Goal: Task Accomplishment & Management: Manage account settings

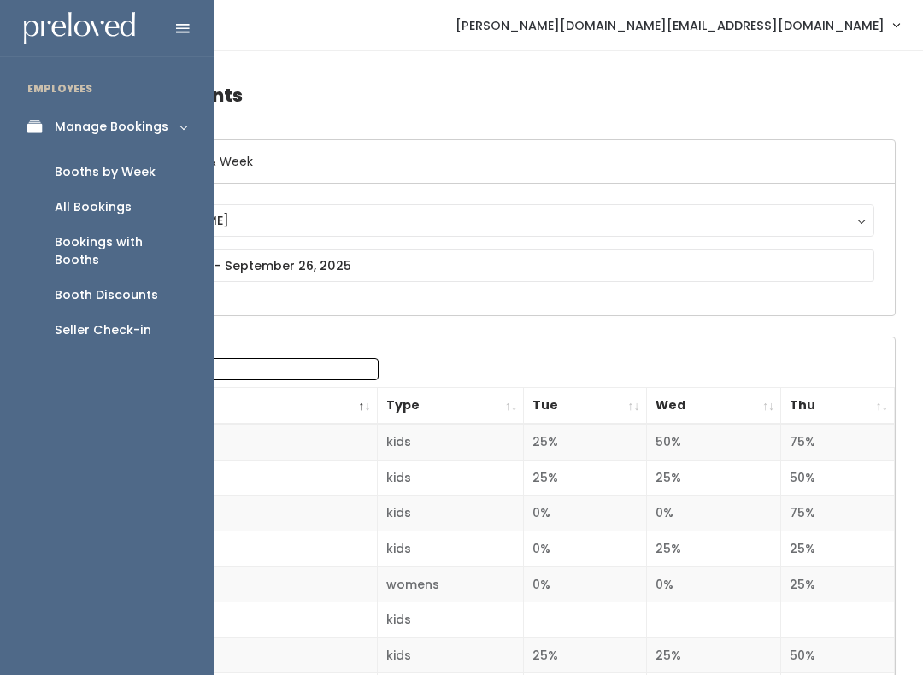
click at [170, 171] on link "Booths by Week" at bounding box center [107, 172] width 214 height 35
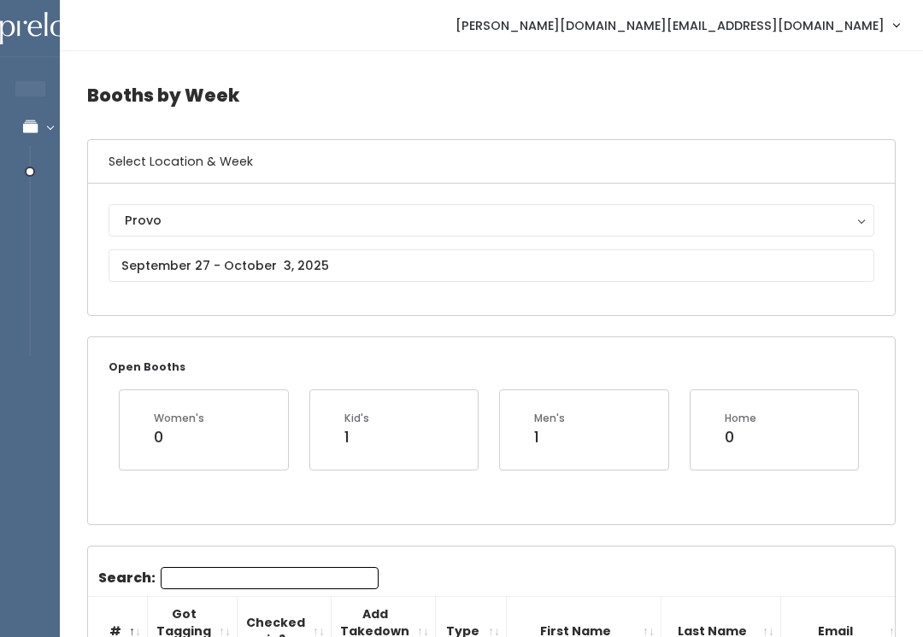
click at [302, 220] on div "Provo" at bounding box center [491, 220] width 733 height 19
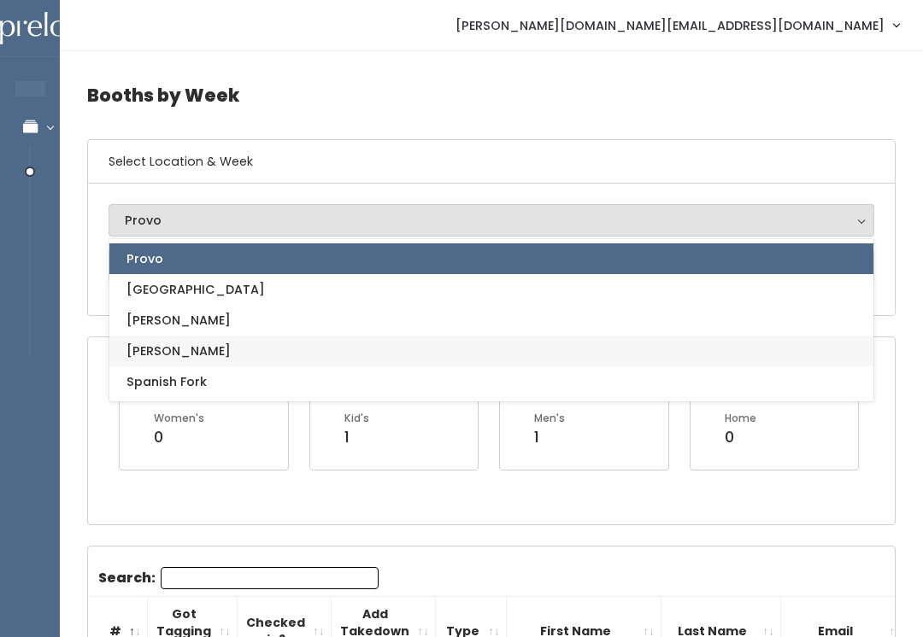
click at [296, 350] on link "[PERSON_NAME]" at bounding box center [491, 351] width 764 height 31
select select "3"
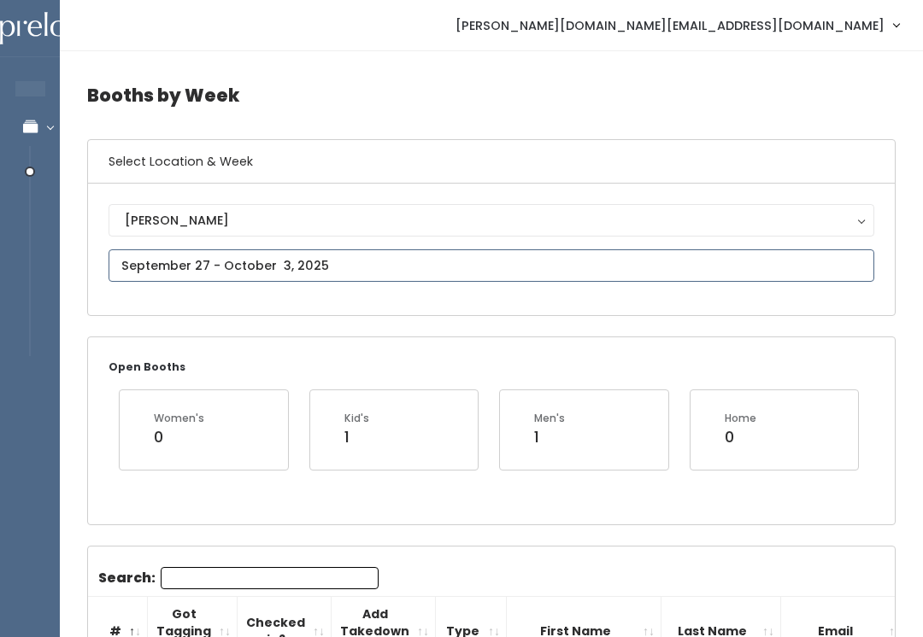
click at [317, 255] on input "text" at bounding box center [492, 266] width 766 height 32
click at [330, 254] on input "text" at bounding box center [492, 266] width 766 height 32
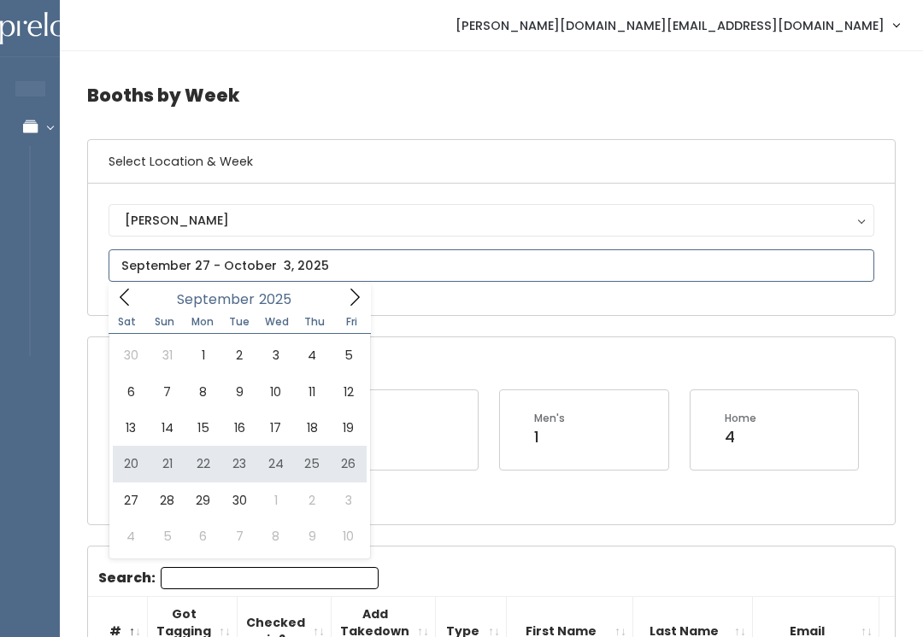
type input "[DATE] to [DATE]"
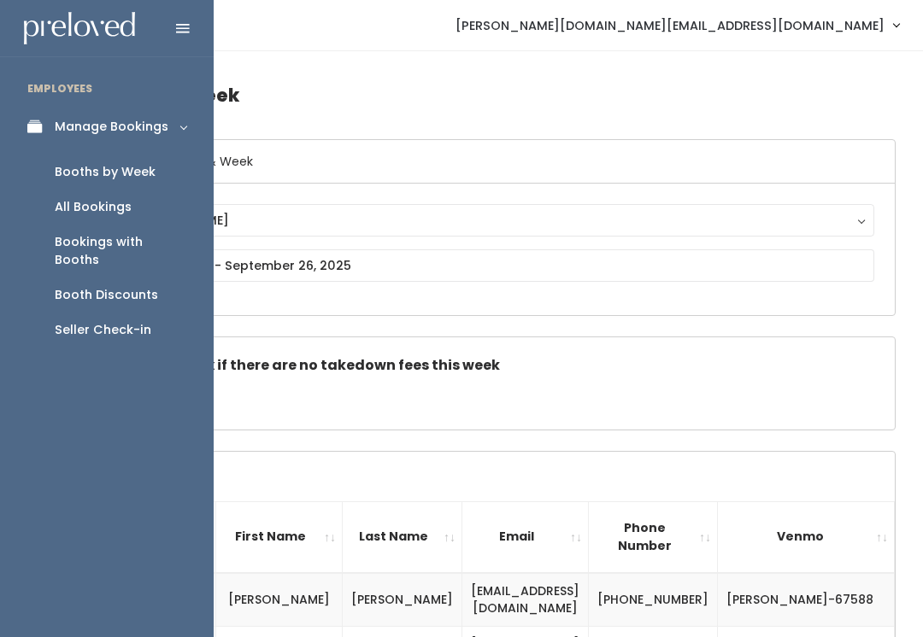
click at [173, 233] on div "Bookings with Booths" at bounding box center [121, 251] width 132 height 36
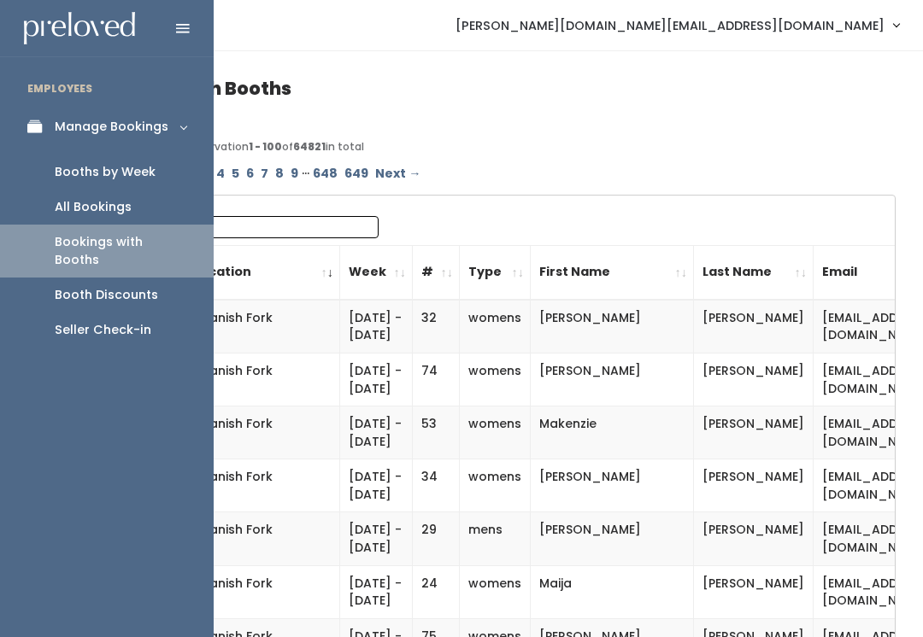
click at [159, 176] on link "Booths by Week" at bounding box center [107, 172] width 214 height 35
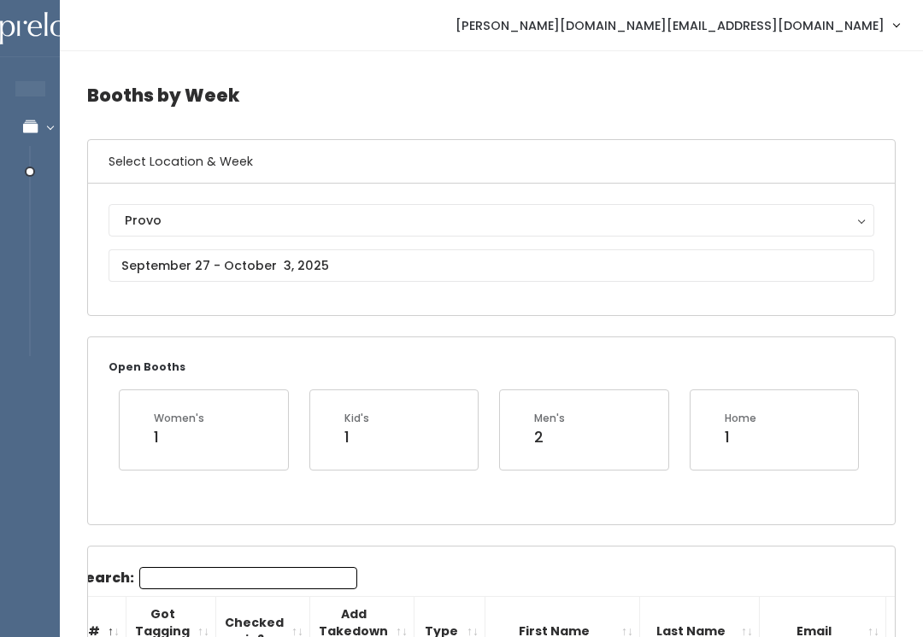
click at [259, 220] on div "Provo" at bounding box center [491, 220] width 733 height 19
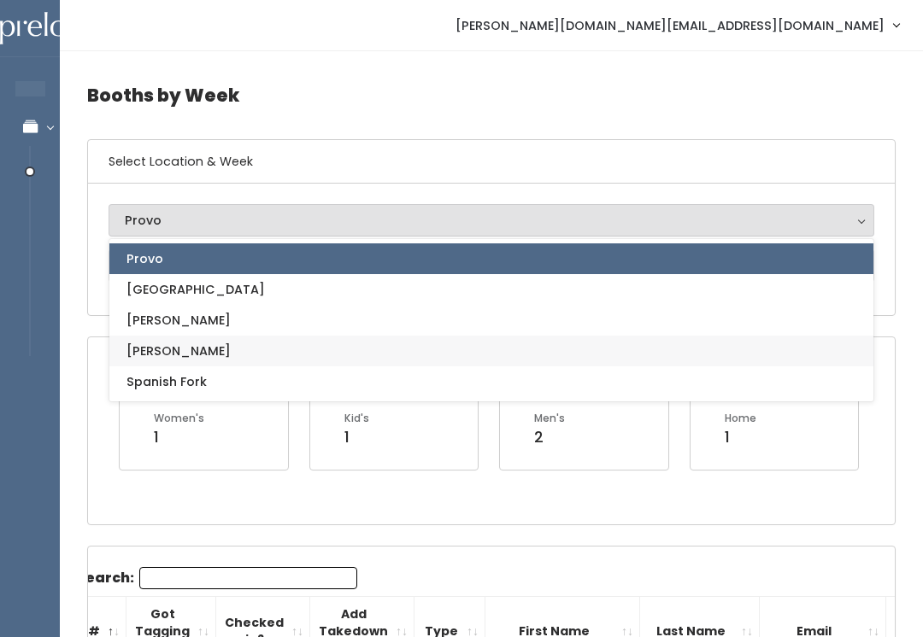
click at [277, 341] on link "[PERSON_NAME]" at bounding box center [491, 351] width 764 height 31
select select "3"
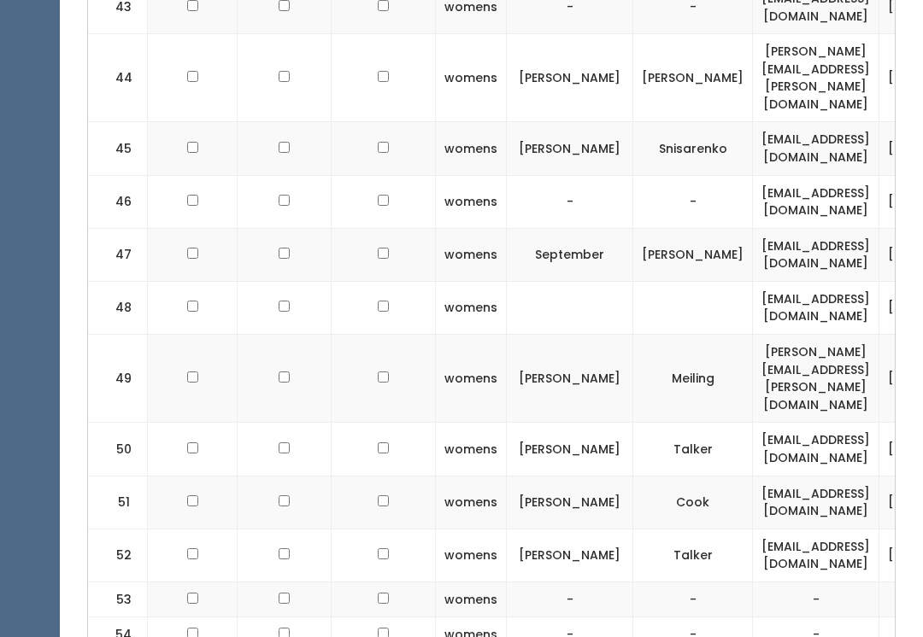
scroll to position [2708, 0]
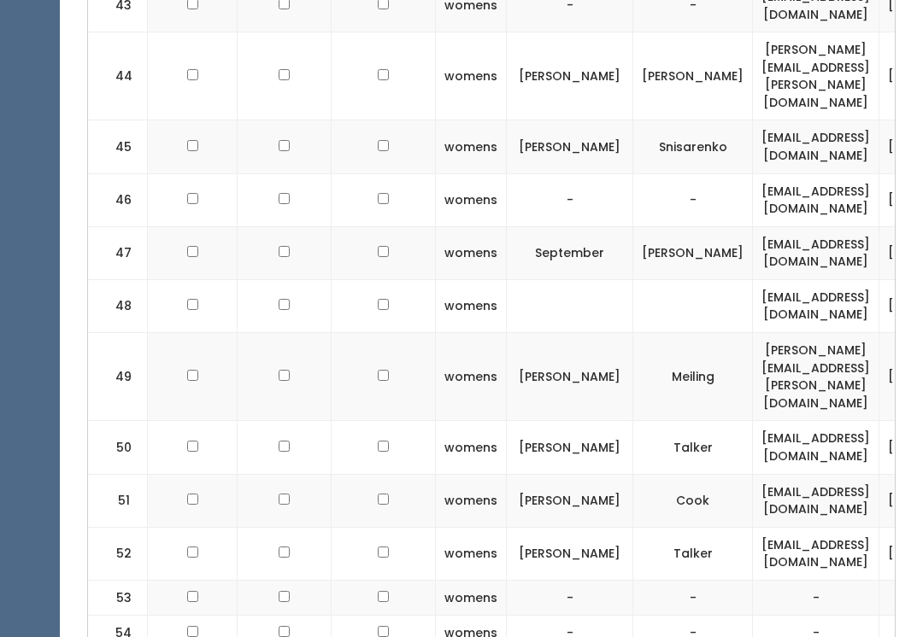
click at [197, 581] on td at bounding box center [193, 599] width 90 height 36
click at [198, 581] on td at bounding box center [193, 599] width 90 height 36
click at [200, 581] on td at bounding box center [193, 599] width 90 height 36
click at [189, 592] on input "checkbox" at bounding box center [192, 597] width 11 height 11
checkbox input "true"
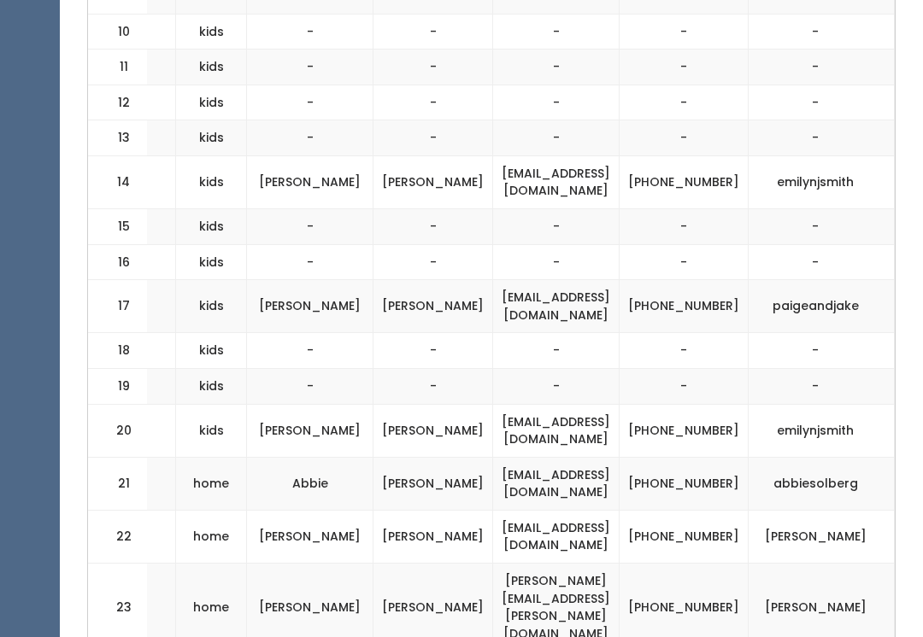
scroll to position [0, 0]
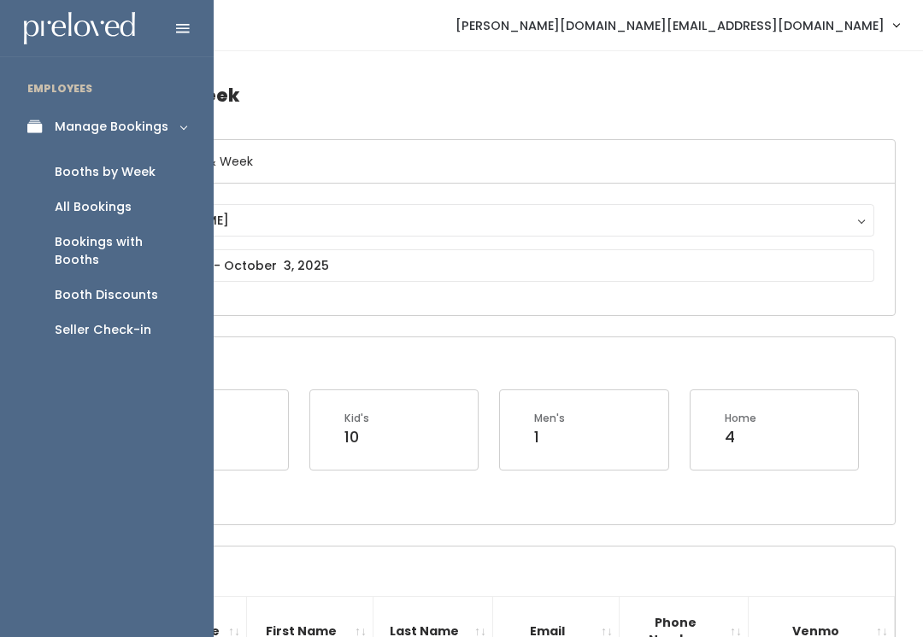
click at [154, 171] on link "Booths by Week" at bounding box center [107, 172] width 214 height 35
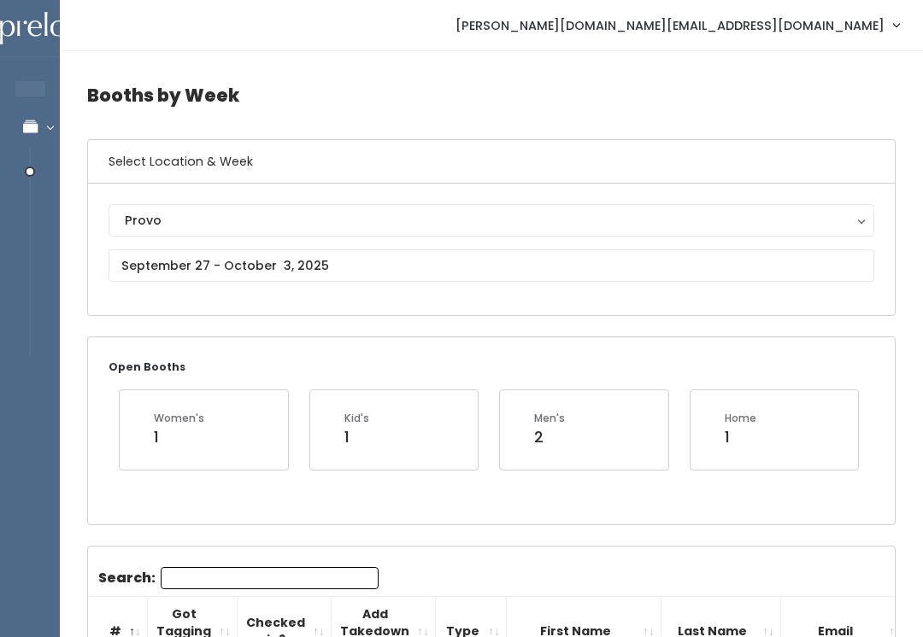
click at [340, 204] on button "Provo" at bounding box center [492, 220] width 766 height 32
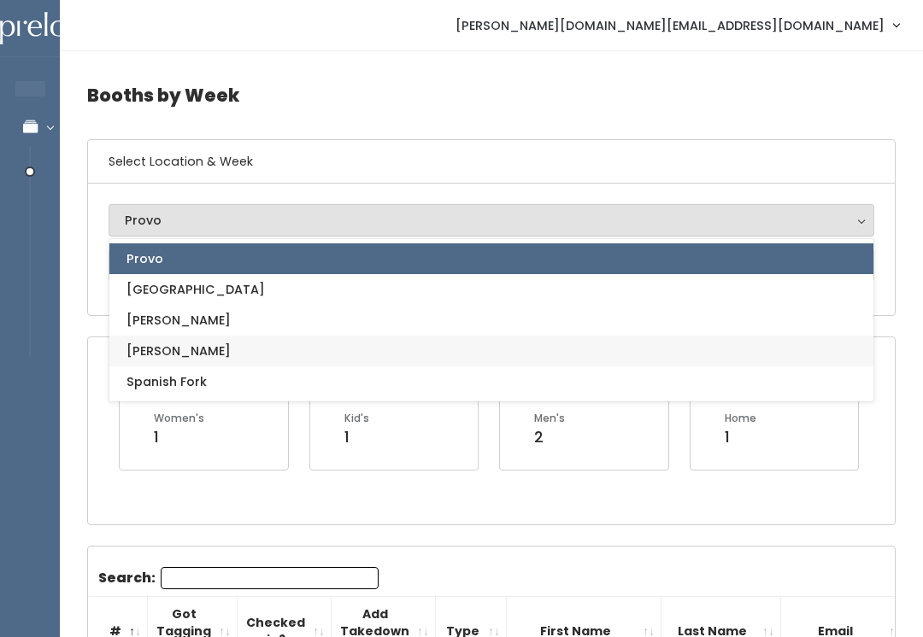
click at [311, 348] on link "[PERSON_NAME]" at bounding box center [491, 351] width 764 height 31
select select "3"
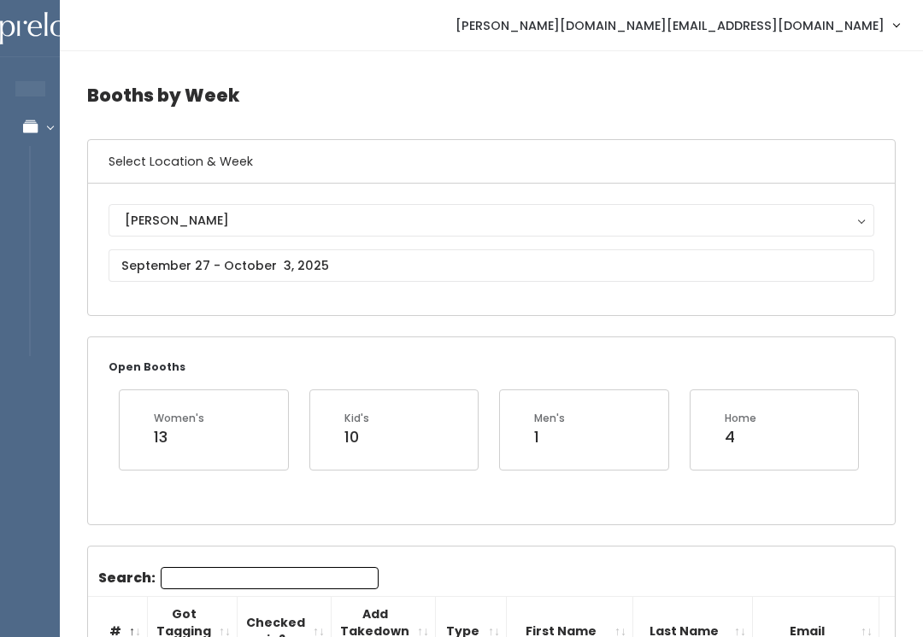
click at [380, 220] on div "[PERSON_NAME]" at bounding box center [491, 220] width 733 height 19
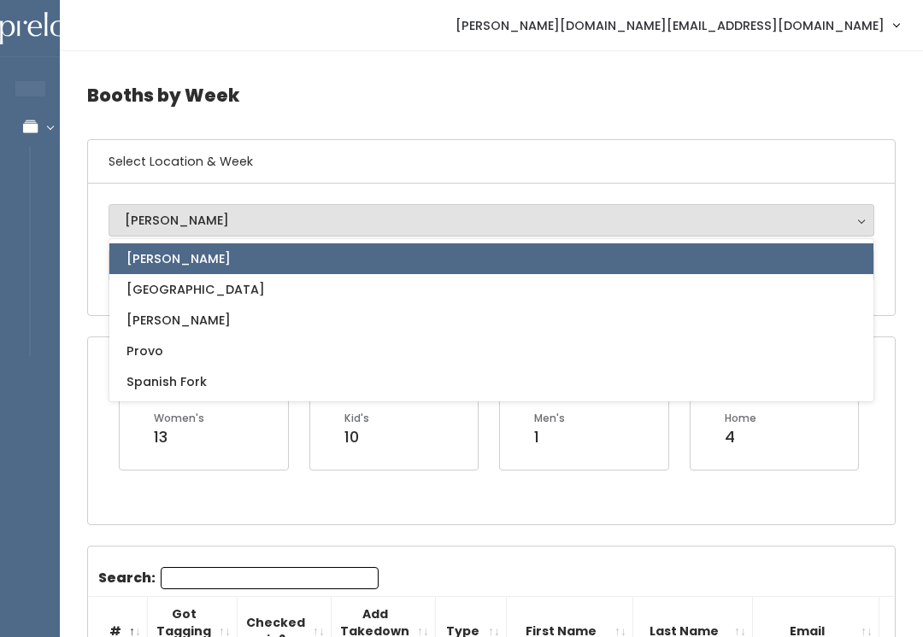
click at [367, 267] on link "[PERSON_NAME]" at bounding box center [491, 259] width 764 height 31
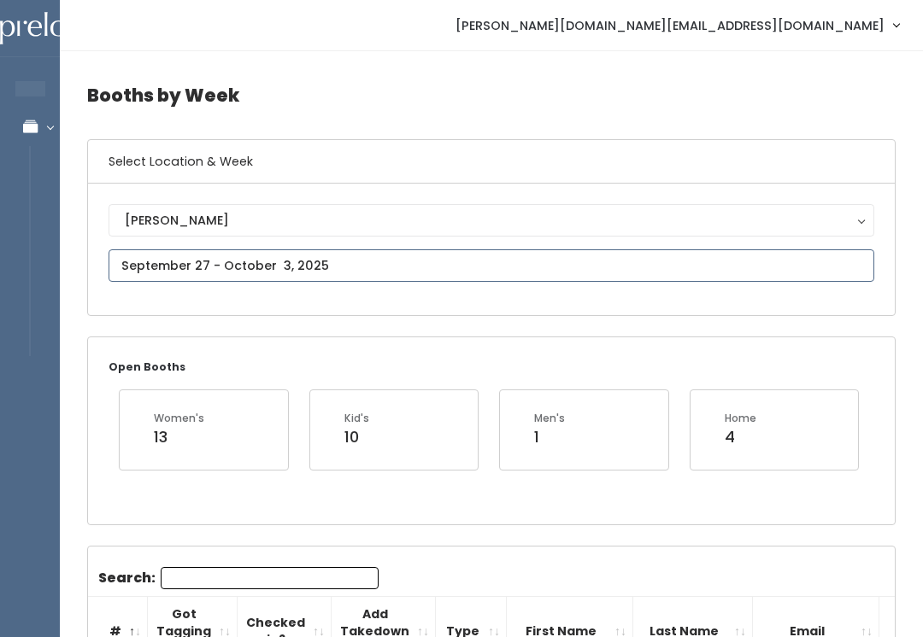
click at [355, 264] on input "text" at bounding box center [492, 266] width 766 height 32
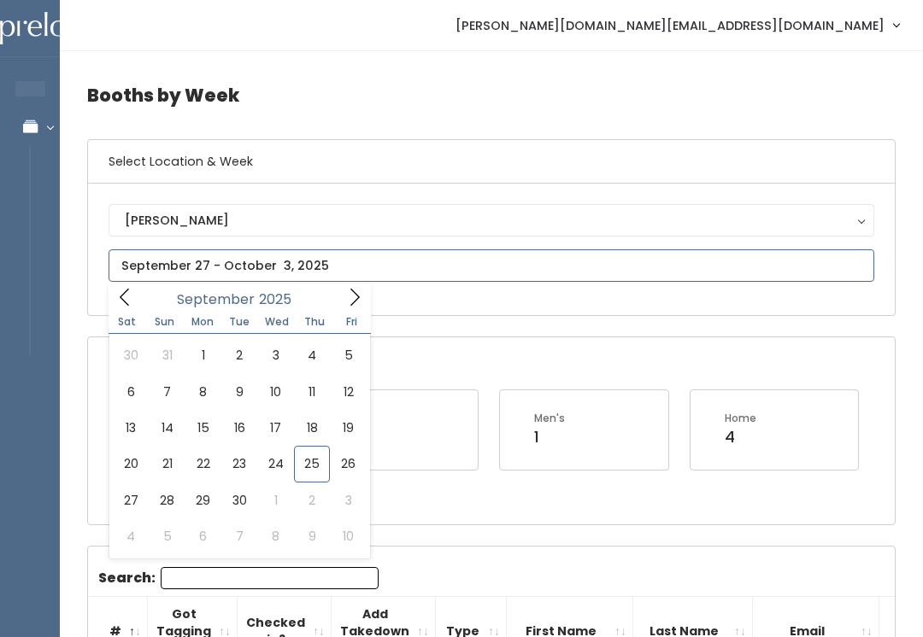
type input "September 20 to September 26"
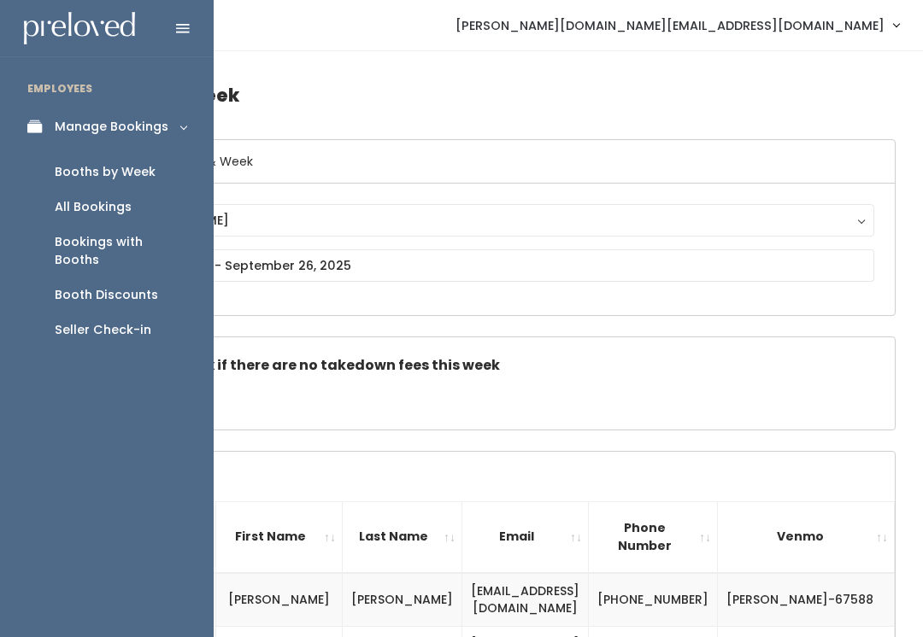
click at [157, 168] on link "Booths by Week" at bounding box center [107, 172] width 214 height 35
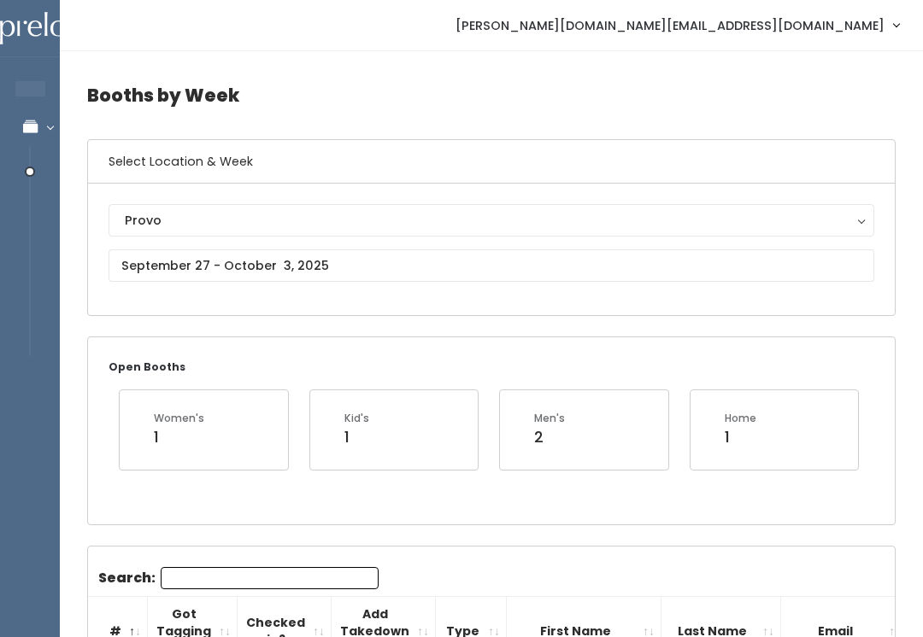
click at [319, 209] on button "Provo" at bounding box center [492, 220] width 766 height 32
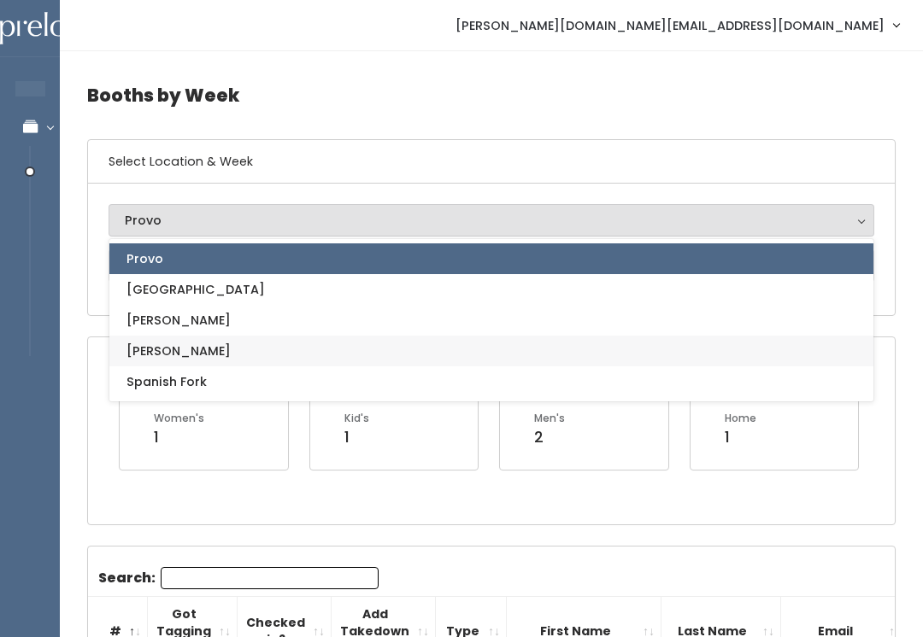
click at [316, 347] on link "[PERSON_NAME]" at bounding box center [491, 351] width 764 height 31
select select "3"
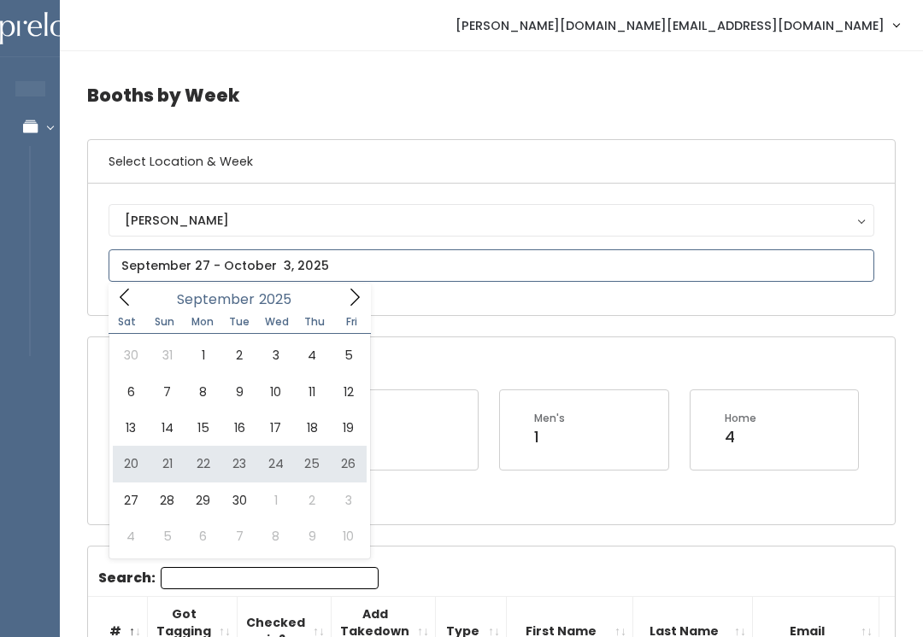
type input "[DATE] to [DATE]"
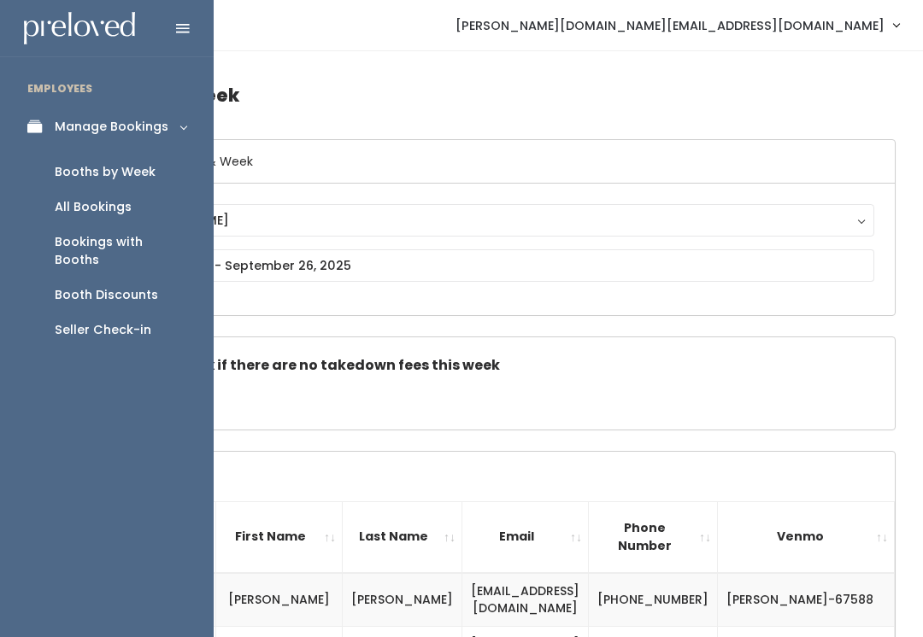
click at [167, 126] on link "Manage Bookings" at bounding box center [107, 127] width 214 height 38
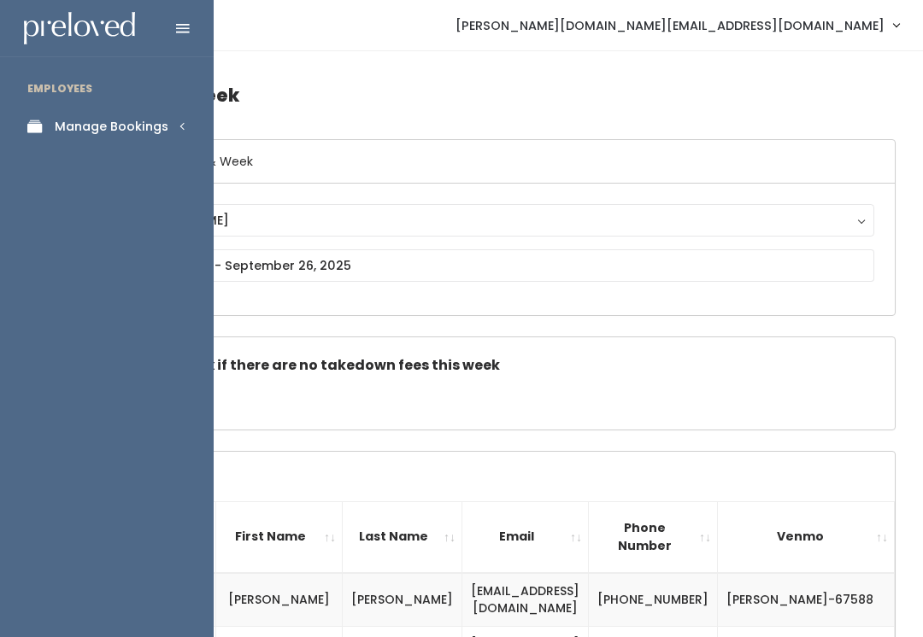
click at [135, 121] on div "Manage Bookings" at bounding box center [112, 127] width 114 height 18
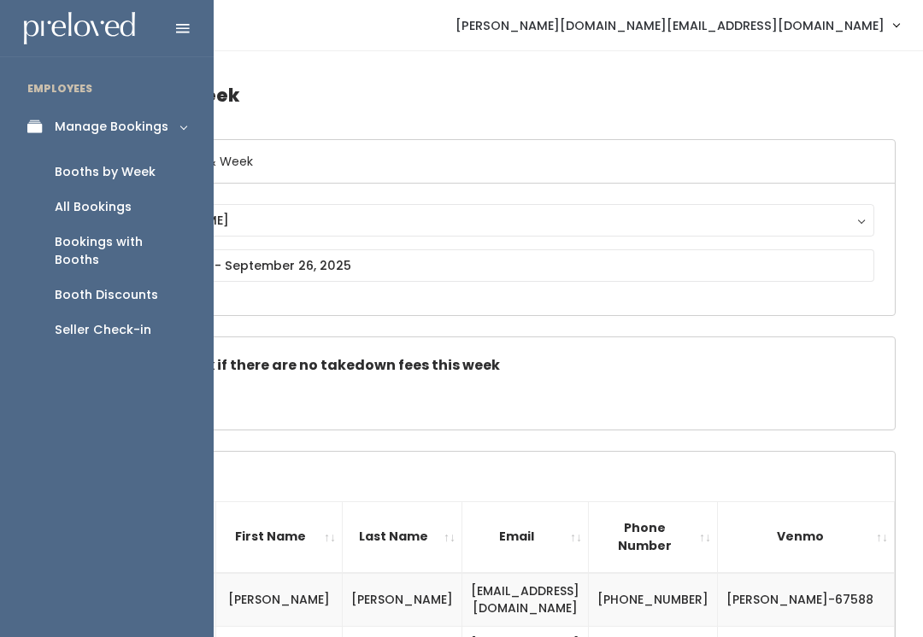
click at [159, 178] on link "Booths by Week" at bounding box center [107, 172] width 214 height 35
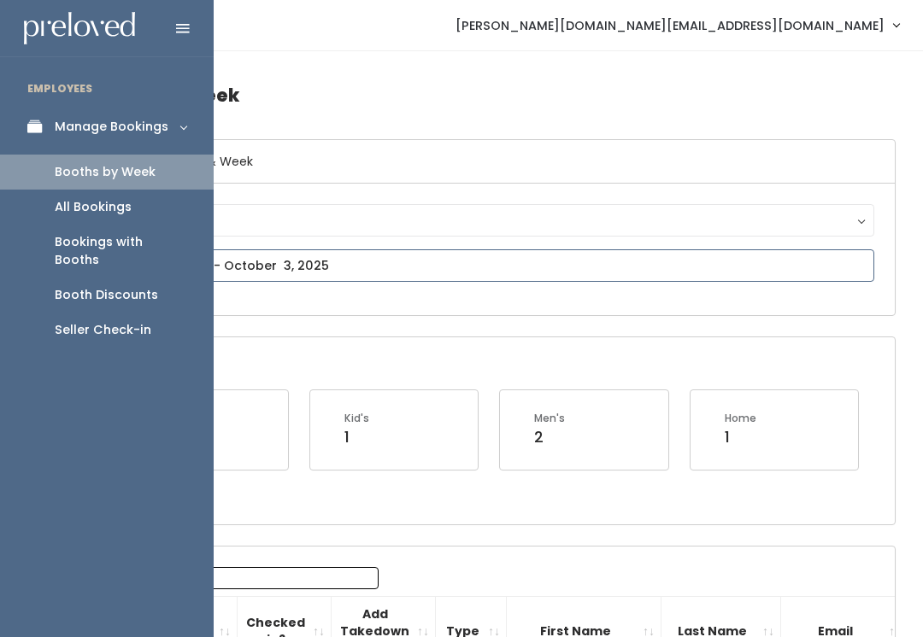
click at [542, 256] on input "text" at bounding box center [492, 266] width 766 height 32
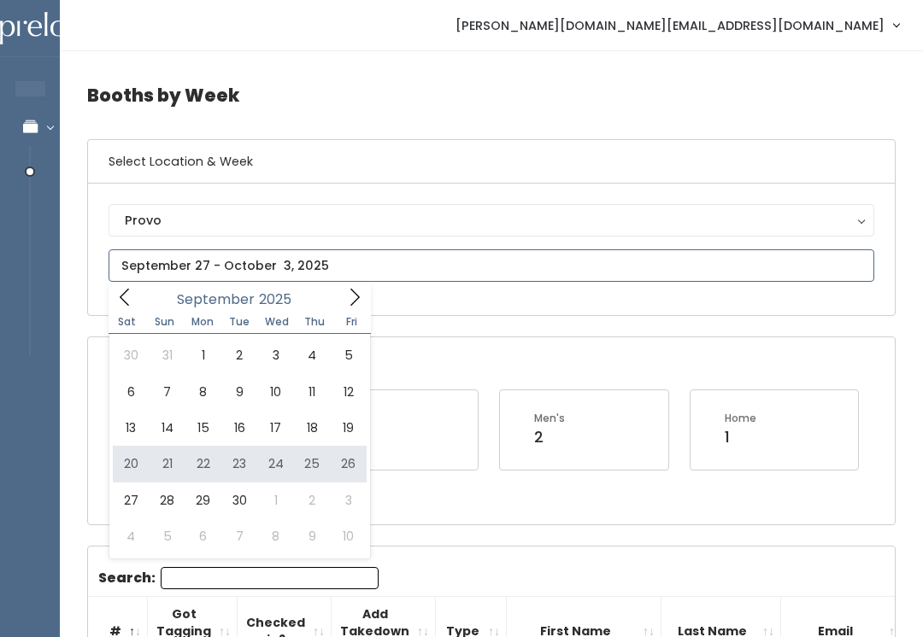
type input "[DATE] to [DATE]"
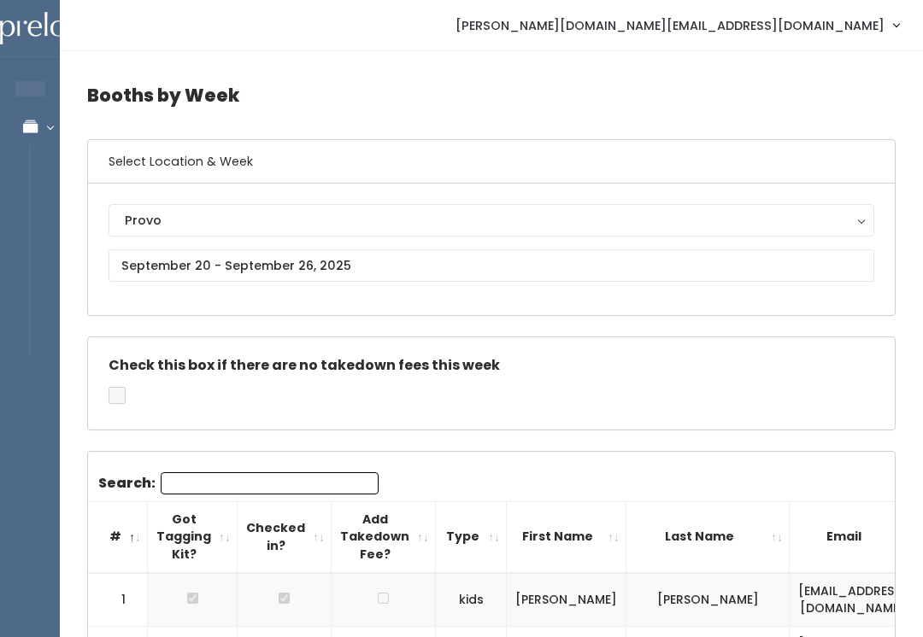
click at [291, 224] on div "Provo" at bounding box center [491, 220] width 733 height 19
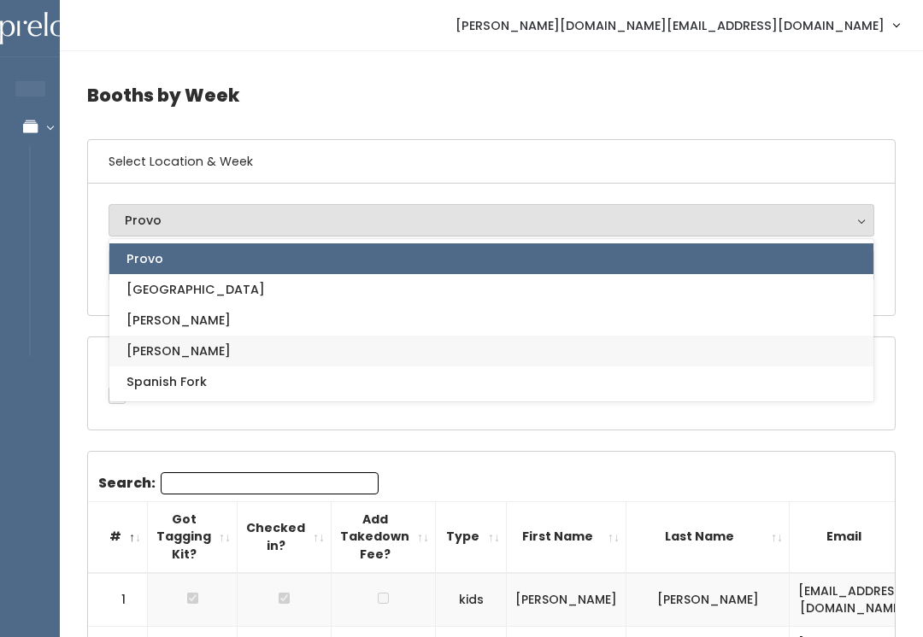
click at [302, 357] on link "[PERSON_NAME]" at bounding box center [491, 351] width 764 height 31
select select "3"
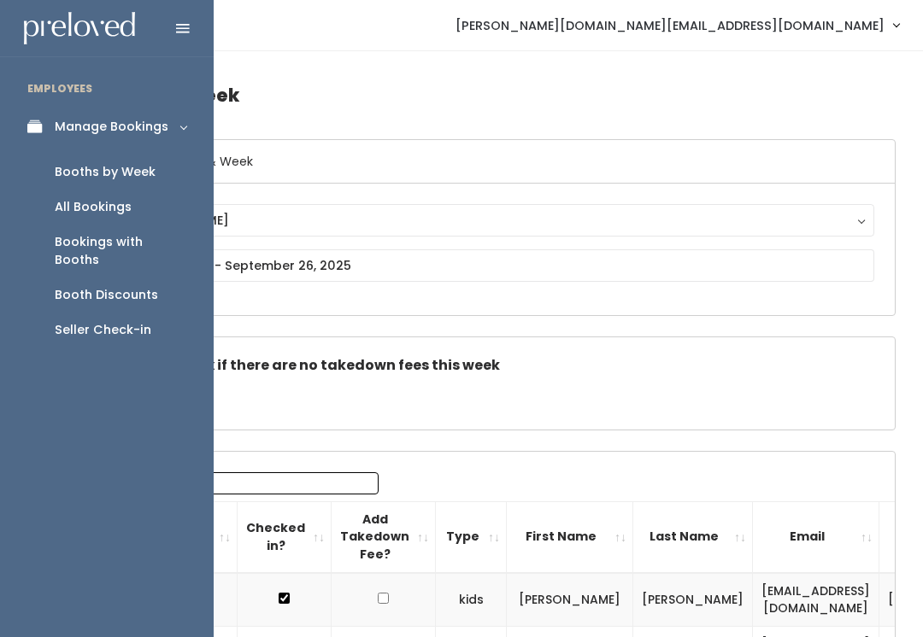
click at [165, 169] on link "Booths by Week" at bounding box center [107, 172] width 214 height 35
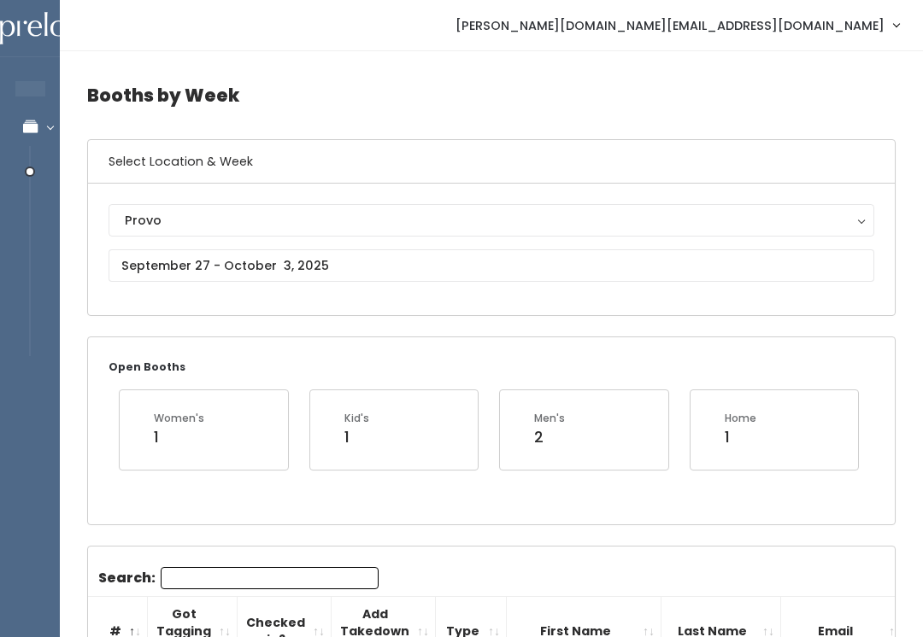
click at [297, 215] on div "Provo" at bounding box center [491, 220] width 733 height 19
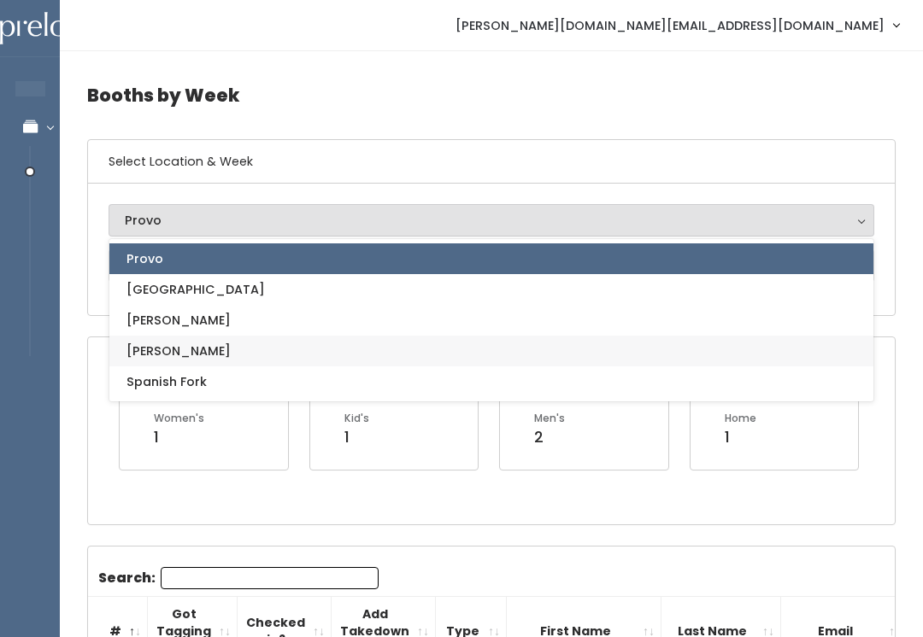
click at [306, 341] on link "[PERSON_NAME]" at bounding box center [491, 351] width 764 height 31
select select "3"
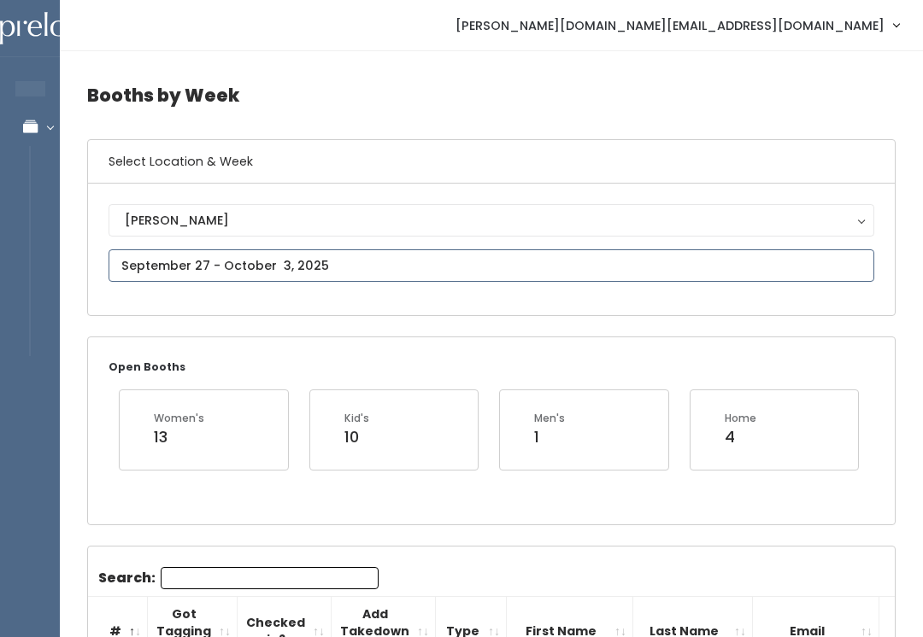
click at [312, 261] on input "text" at bounding box center [492, 266] width 766 height 32
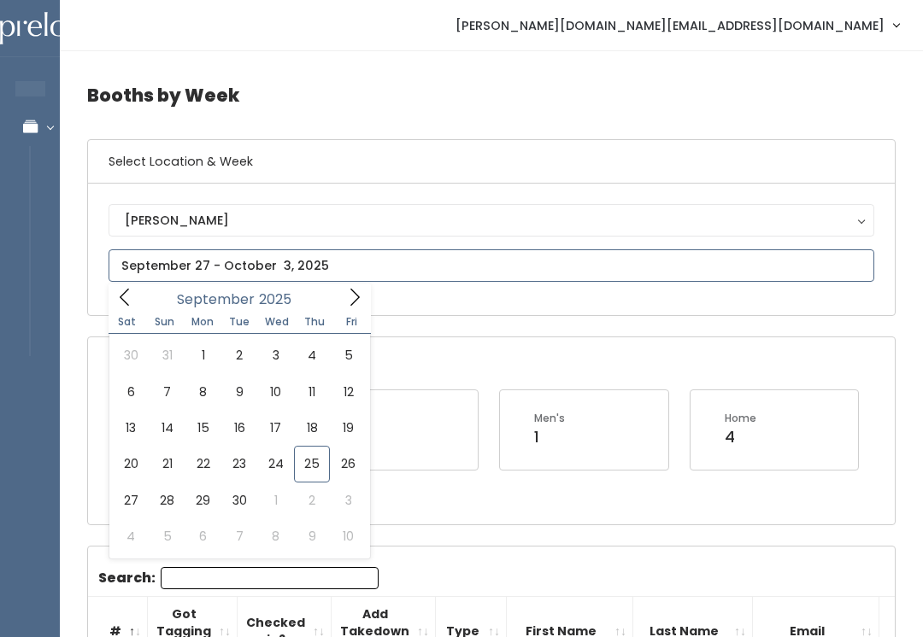
click at [360, 294] on icon at bounding box center [354, 297] width 19 height 19
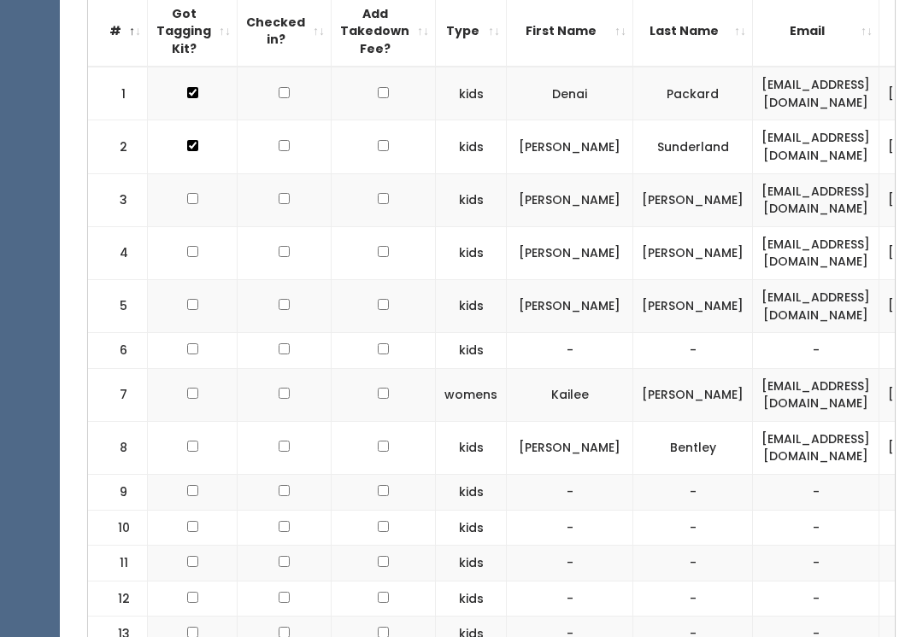
scroll to position [600, 0]
click at [196, 247] on input "checkbox" at bounding box center [192, 252] width 11 height 11
checkbox input "true"
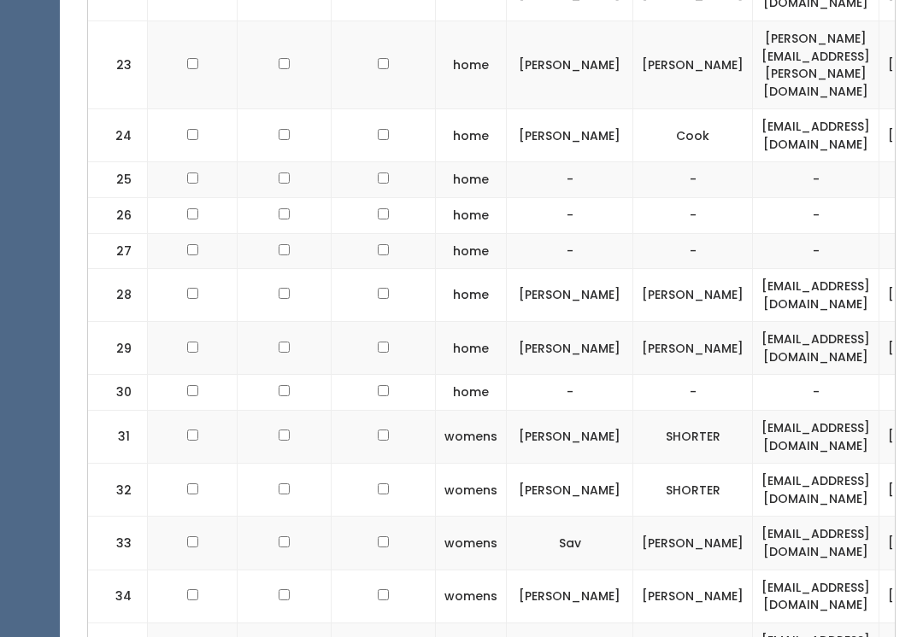
scroll to position [1642, 0]
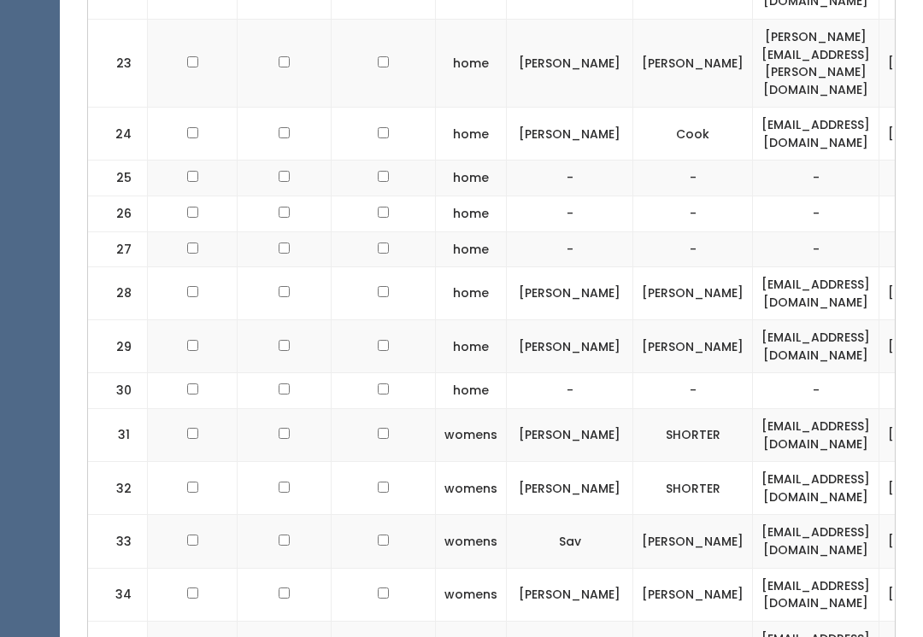
click at [192, 588] on input "checkbox" at bounding box center [192, 593] width 11 height 11
checkbox input "true"
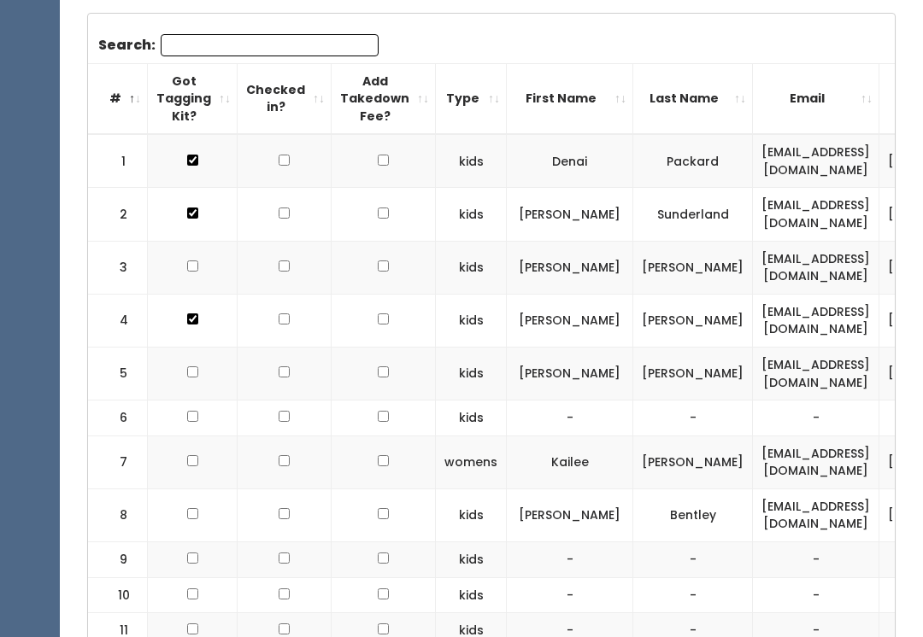
scroll to position [543, 0]
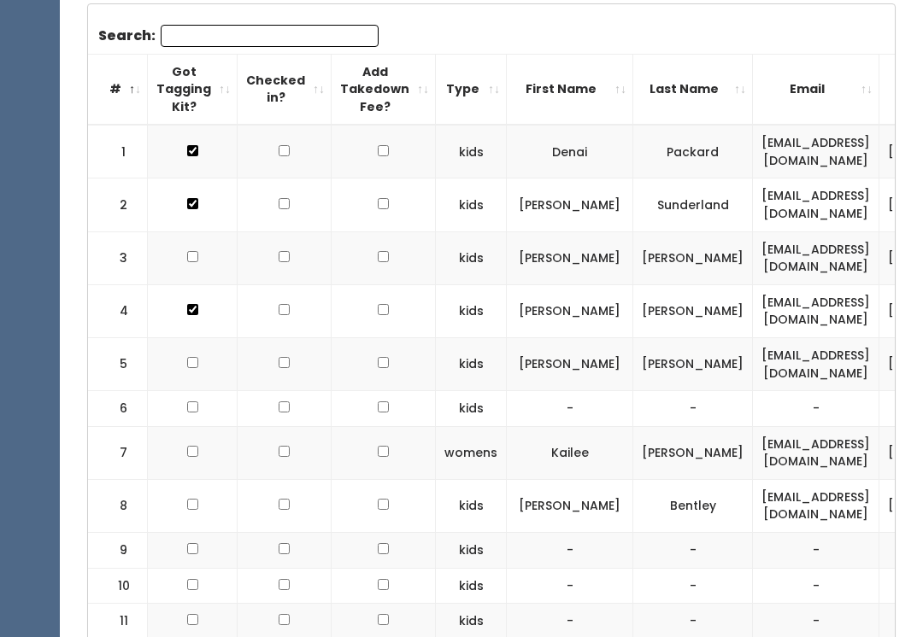
click at [195, 304] on input "checkbox" at bounding box center [192, 309] width 11 height 11
checkbox input "false"
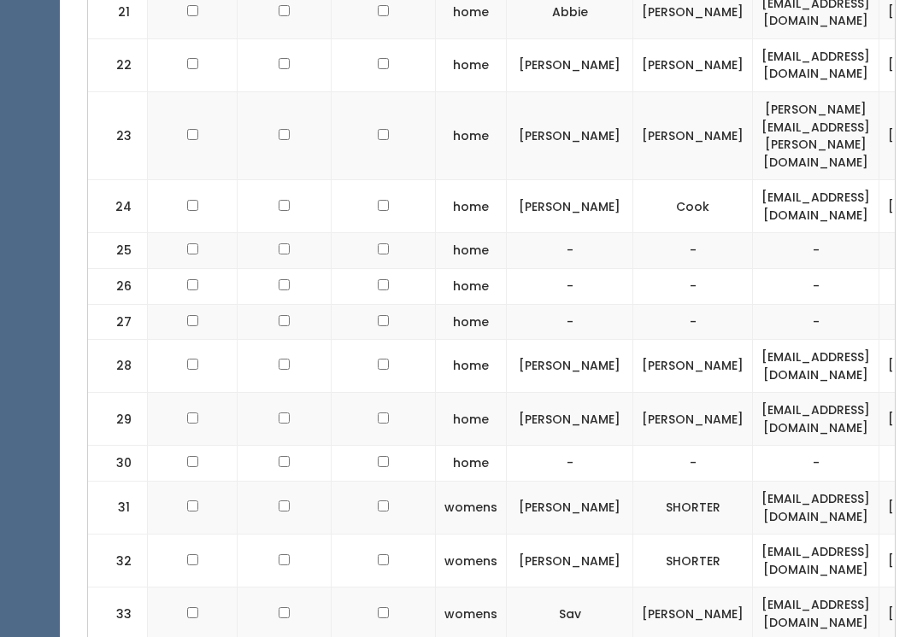
scroll to position [1605, 0]
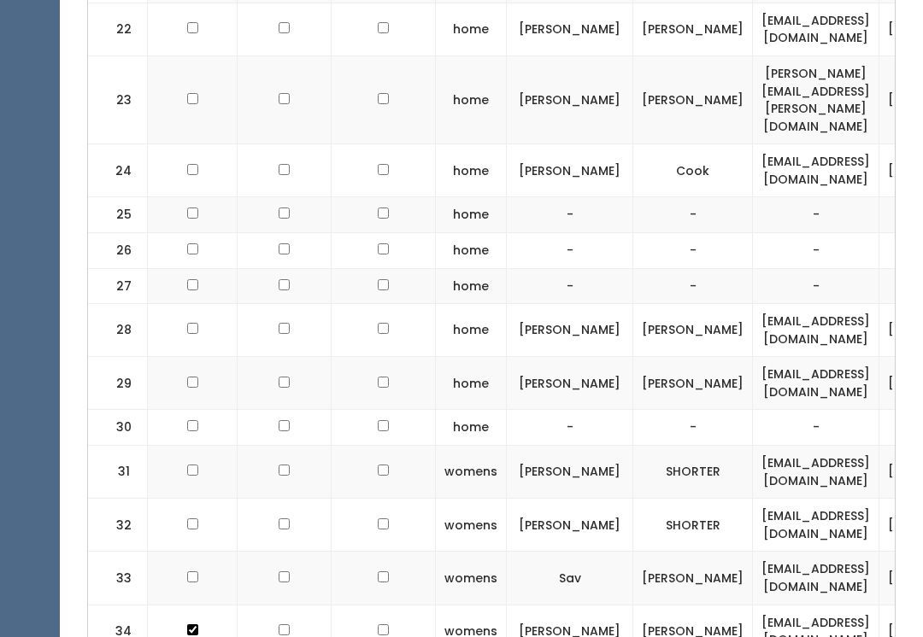
click at [197, 625] on input "checkbox" at bounding box center [192, 630] width 11 height 11
checkbox input "false"
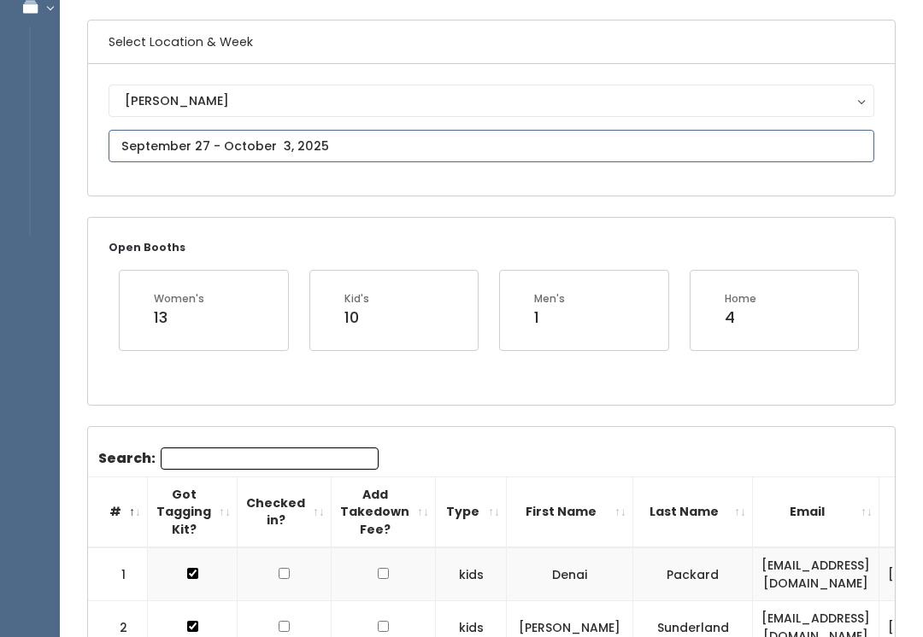
click at [286, 143] on input "text" at bounding box center [492, 147] width 766 height 32
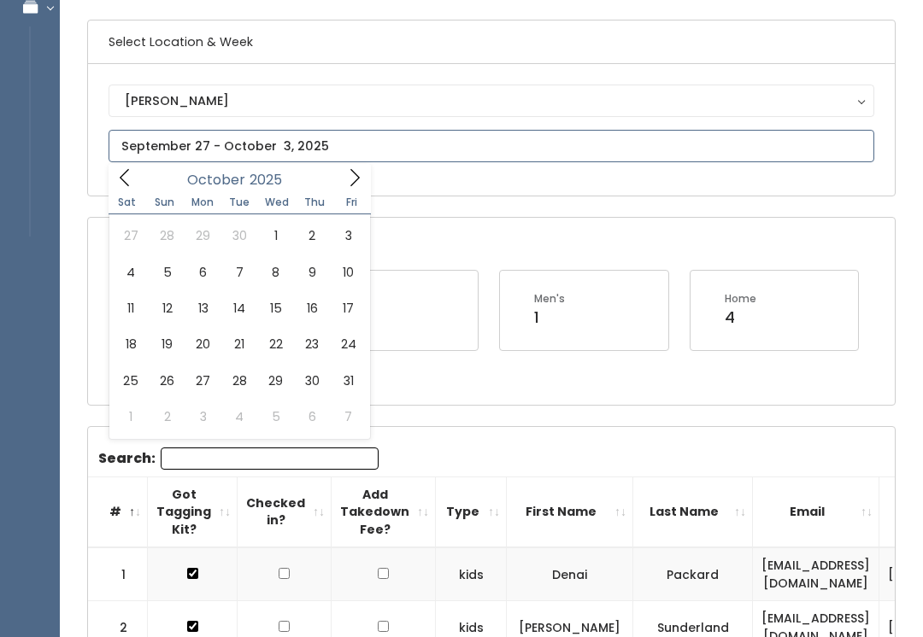
type input "October 4 to October 10"
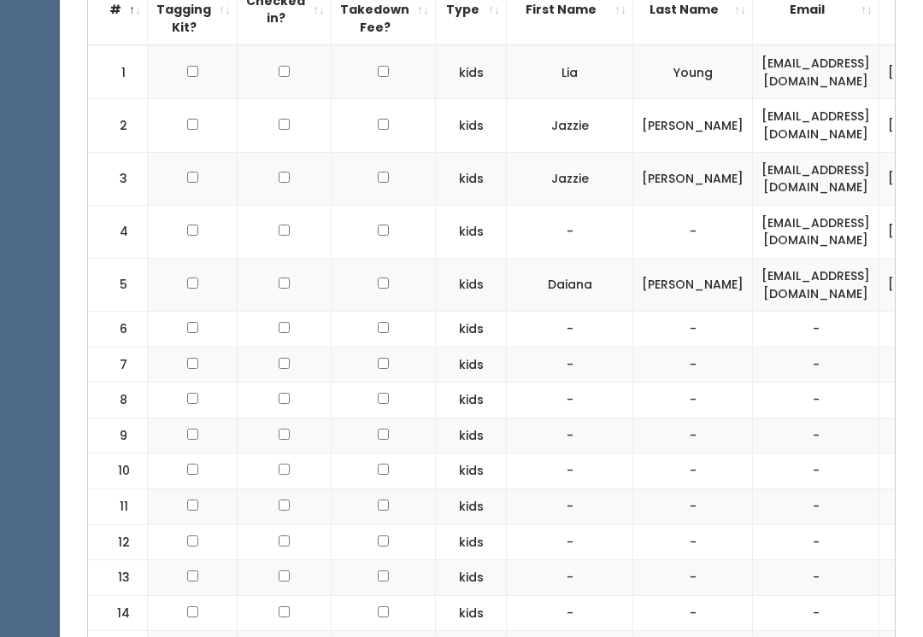
scroll to position [610, 0]
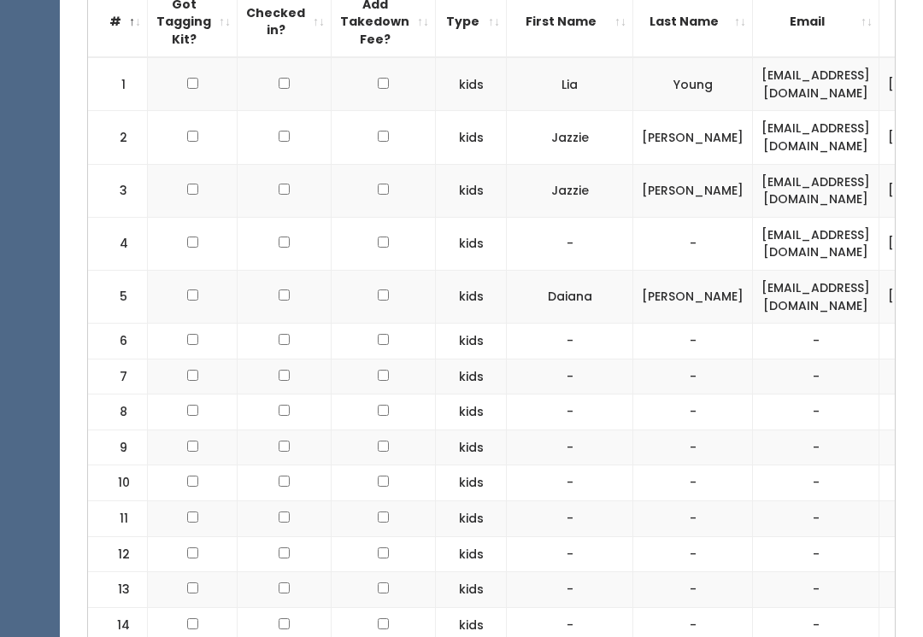
click at [202, 229] on td at bounding box center [193, 243] width 90 height 53
click at [189, 242] on input "checkbox" at bounding box center [192, 242] width 11 height 11
checkbox input "true"
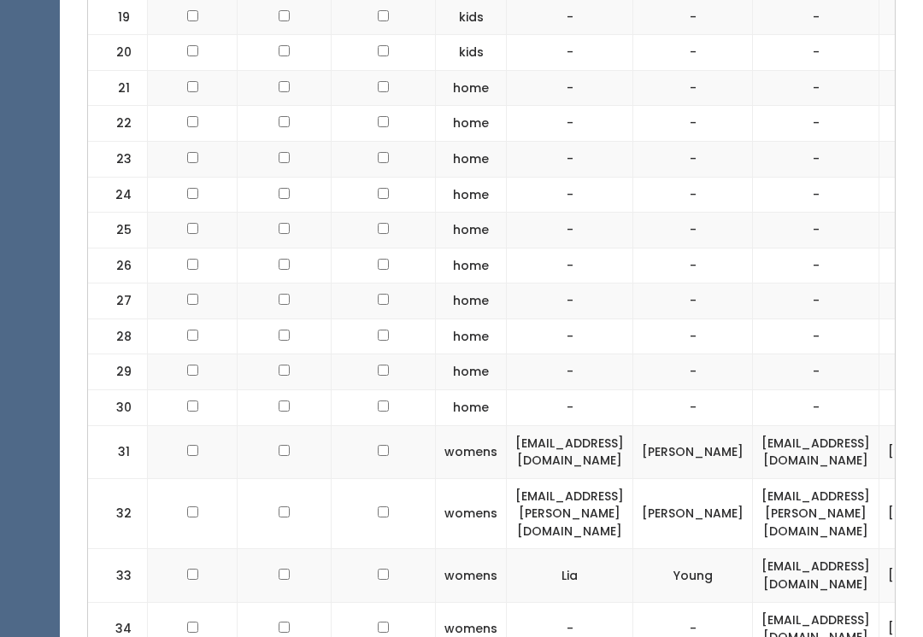
scroll to position [1406, 0]
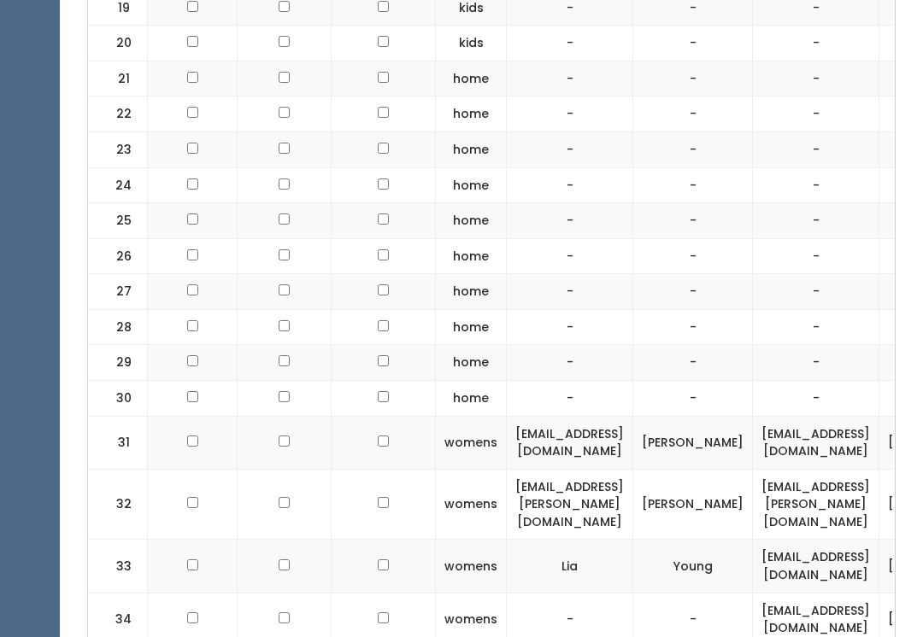
click at [200, 593] on td at bounding box center [193, 619] width 90 height 53
click at [191, 613] on input "checkbox" at bounding box center [192, 618] width 11 height 11
checkbox input "true"
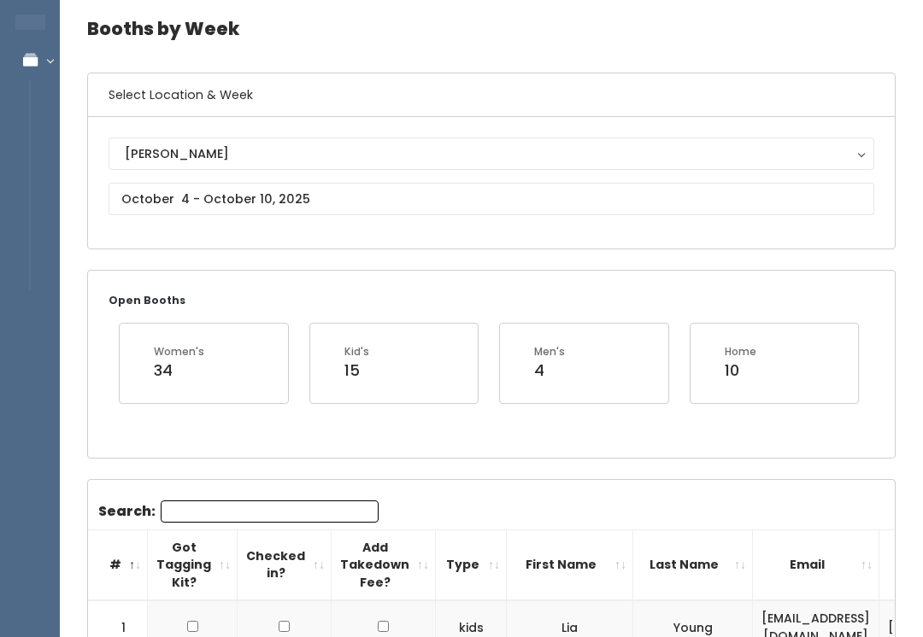
scroll to position [0, 0]
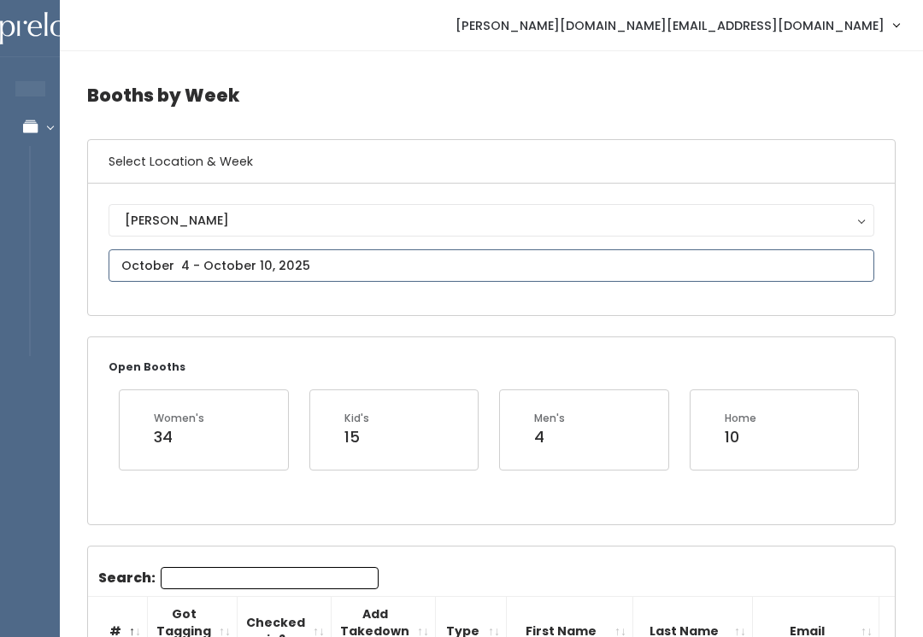
click at [303, 261] on input "text" at bounding box center [492, 266] width 766 height 32
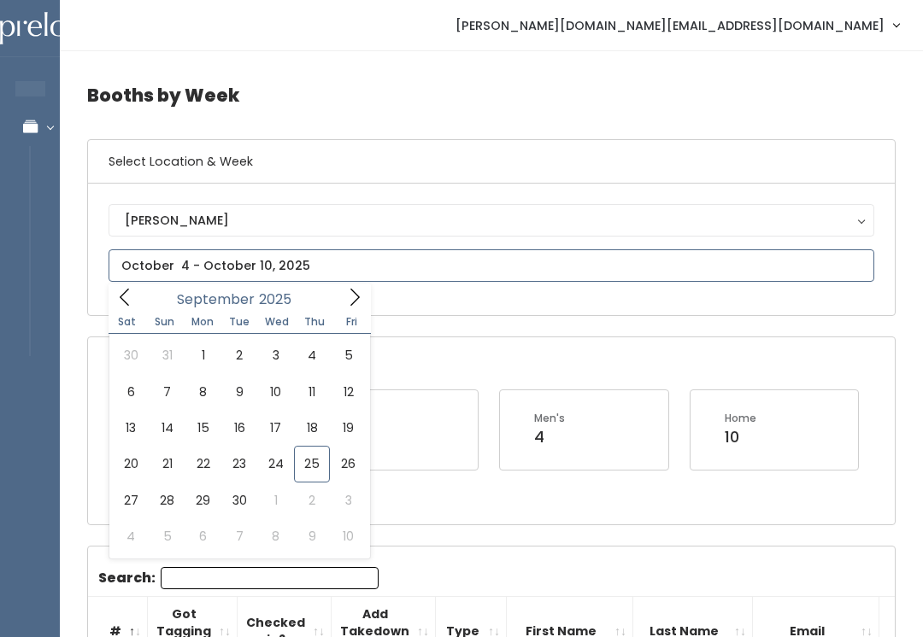
type input "September 20 to September 26"
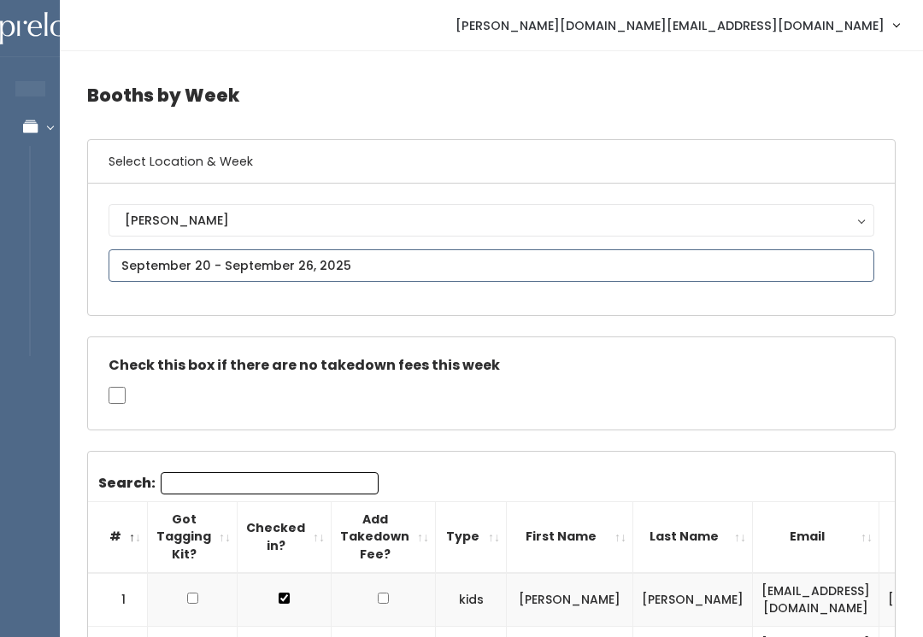
click at [444, 250] on input "text" at bounding box center [492, 266] width 766 height 32
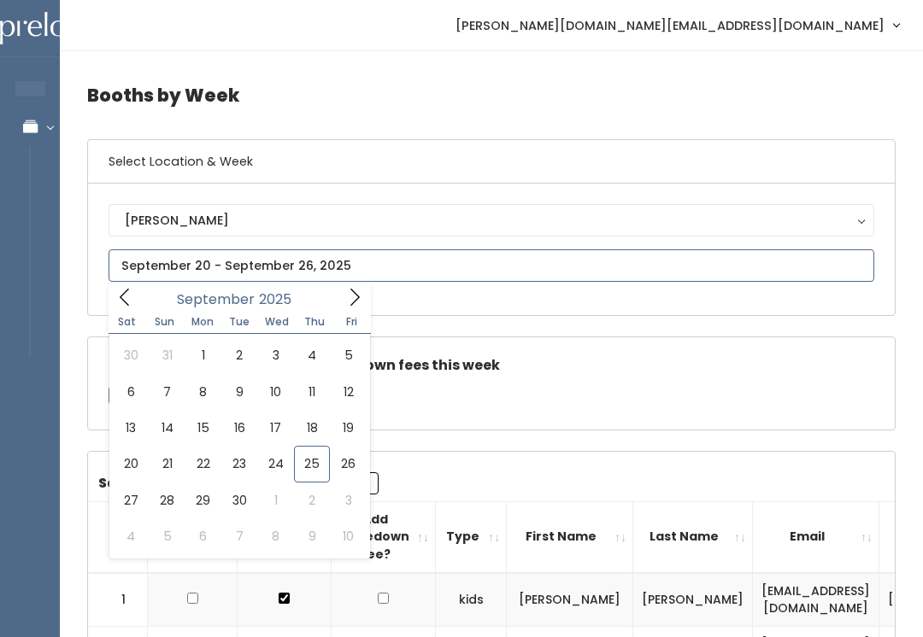
click at [361, 291] on icon at bounding box center [354, 297] width 19 height 19
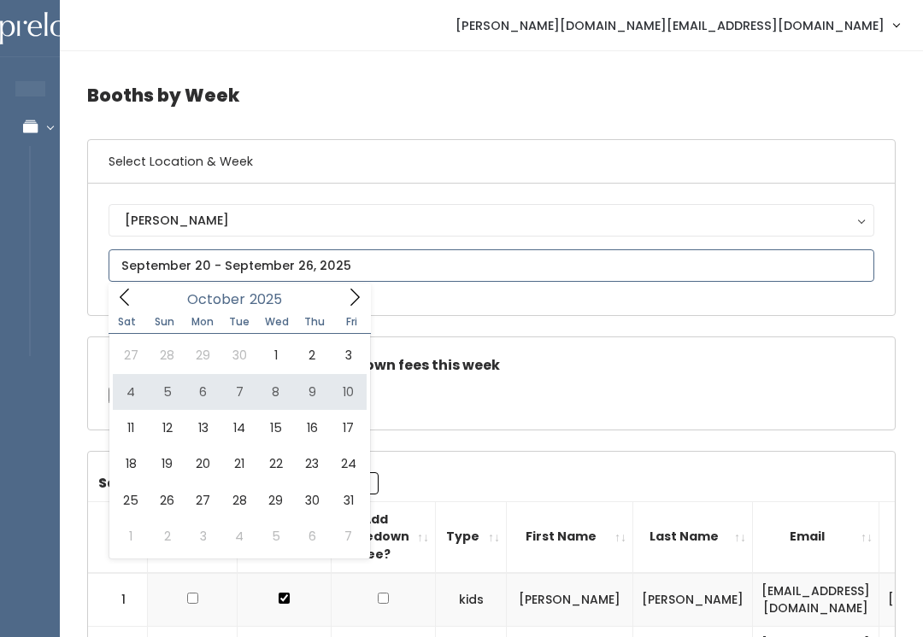
type input "October 4 to October 10"
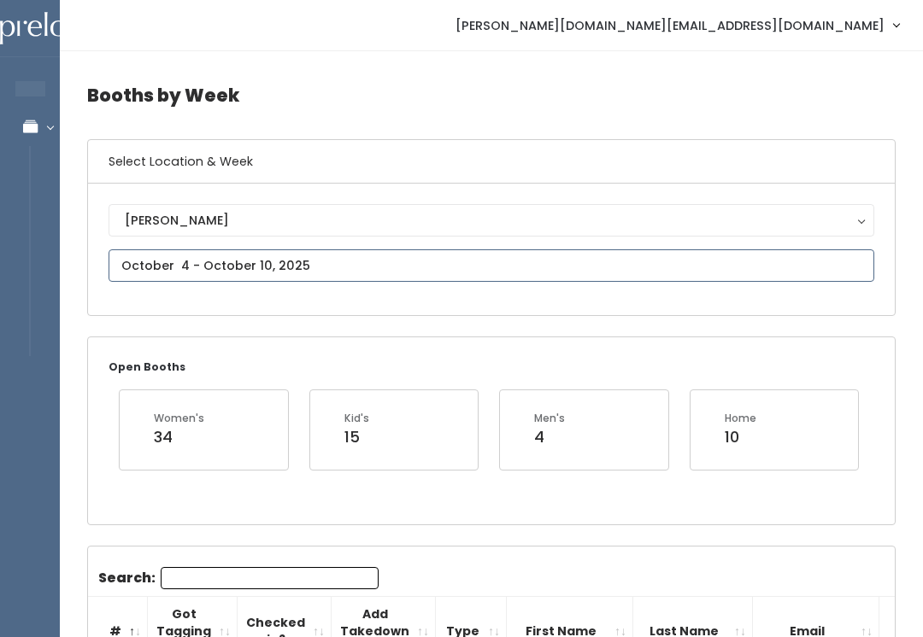
click at [379, 267] on input "text" at bounding box center [492, 266] width 766 height 32
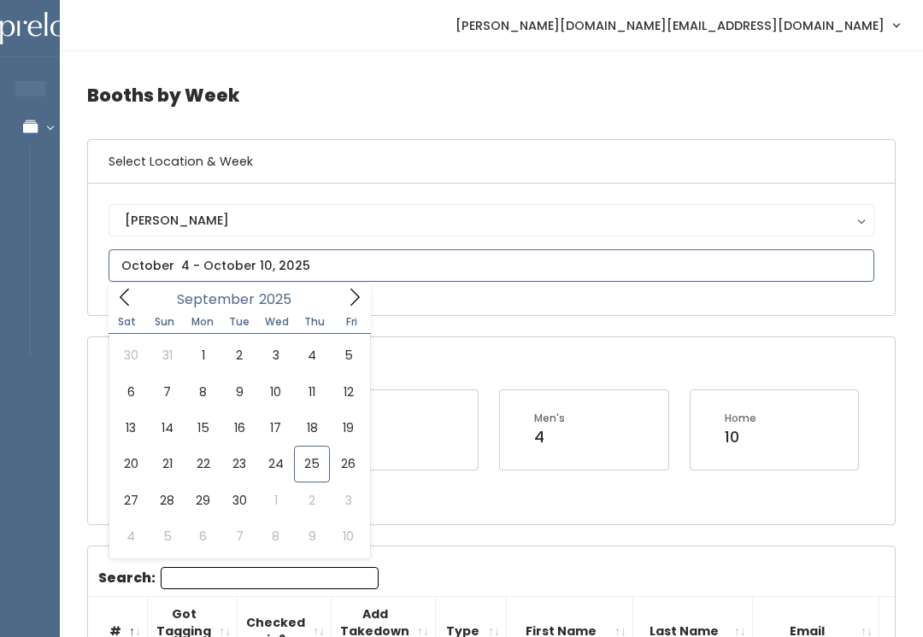
type input "[DATE] to [DATE]"
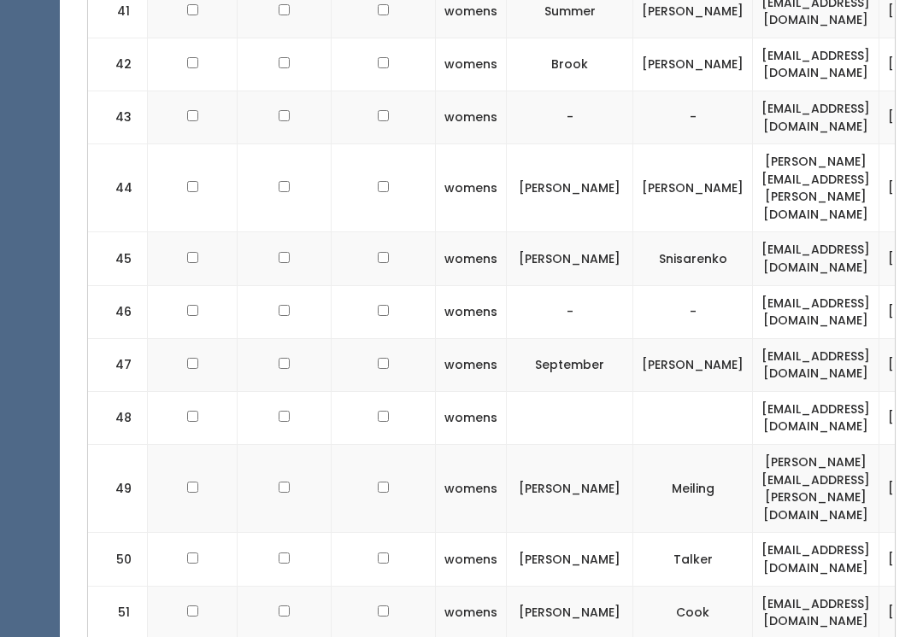
scroll to position [2597, 0]
click at [193, 553] on input "checkbox" at bounding box center [192, 558] width 11 height 11
checkbox input "true"
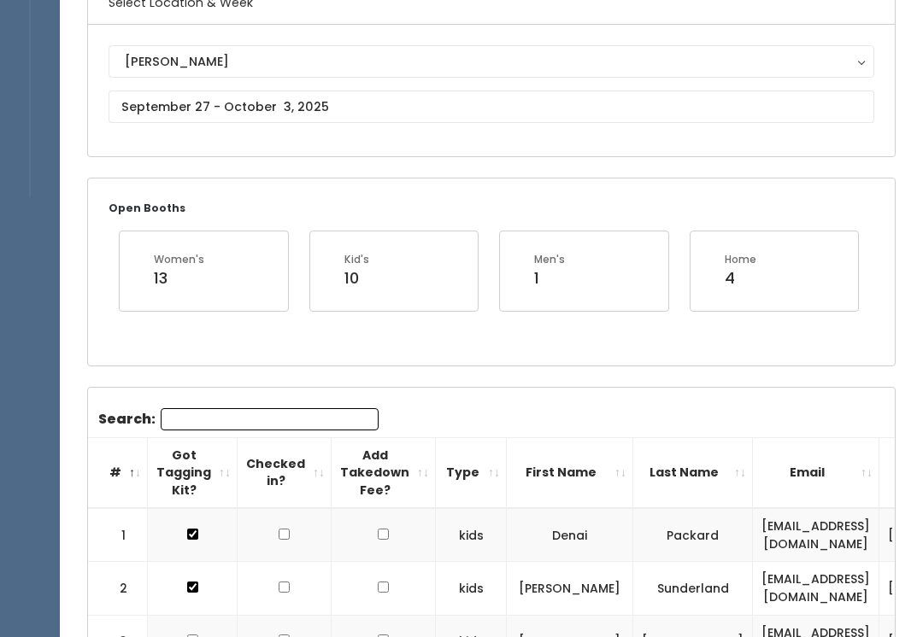
scroll to position [0, 0]
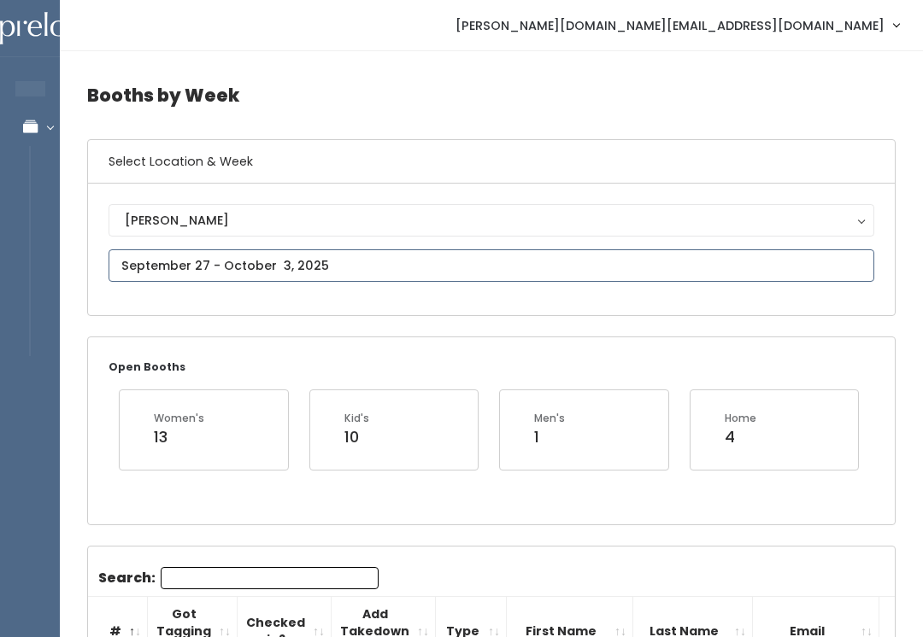
click at [412, 259] on input "text" at bounding box center [492, 266] width 766 height 32
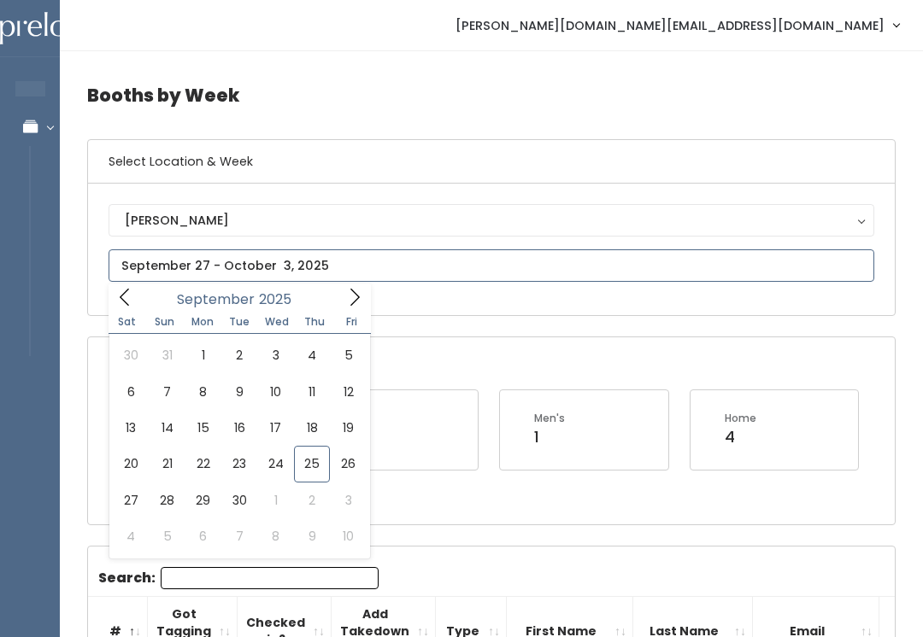
type input "September 20 to September 26"
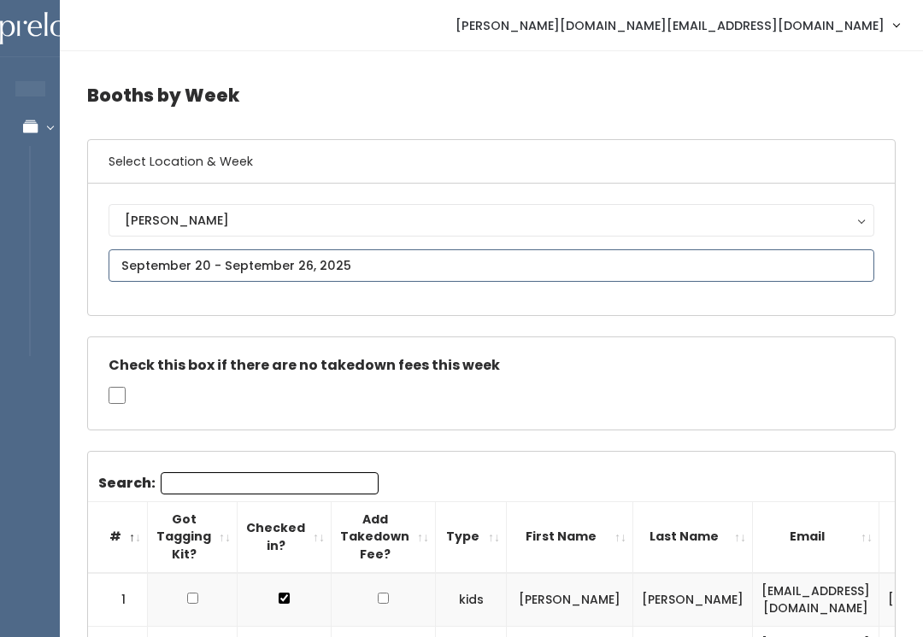
click at [391, 260] on input "text" at bounding box center [492, 266] width 766 height 32
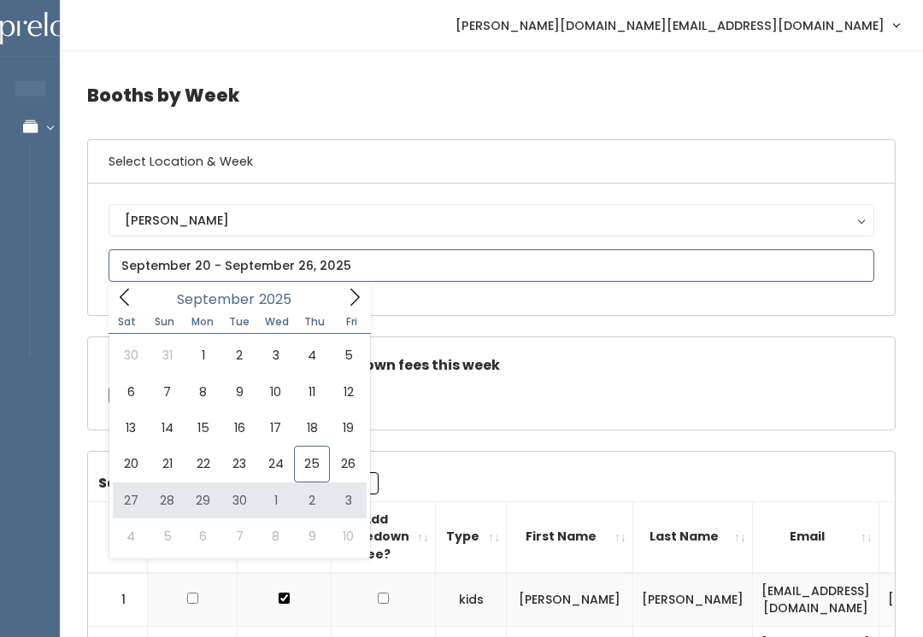
type input "[DATE] to [DATE]"
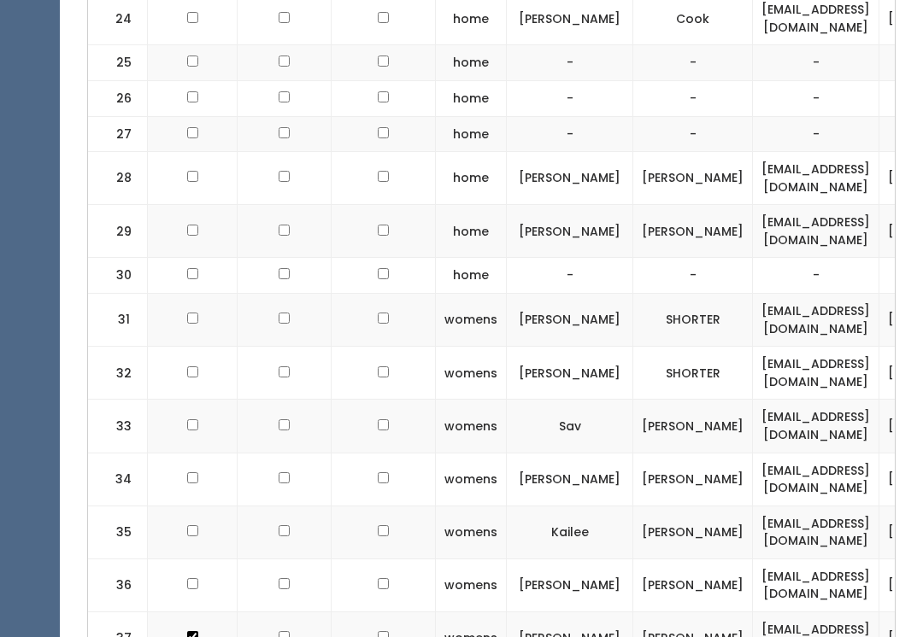
scroll to position [1758, 0]
click at [195, 419] on input "checkbox" at bounding box center [192, 424] width 11 height 11
checkbox input "true"
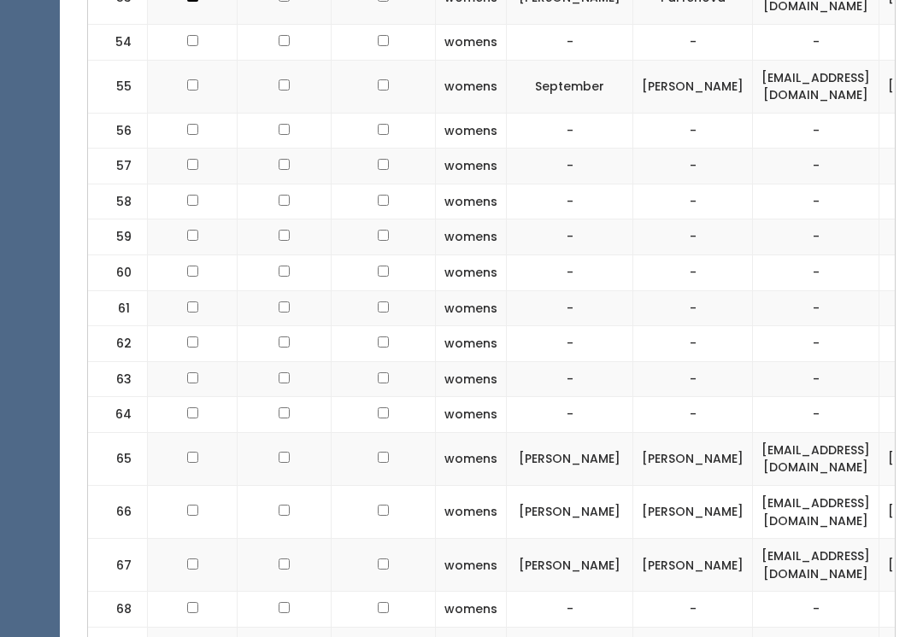
scroll to position [3369, 0]
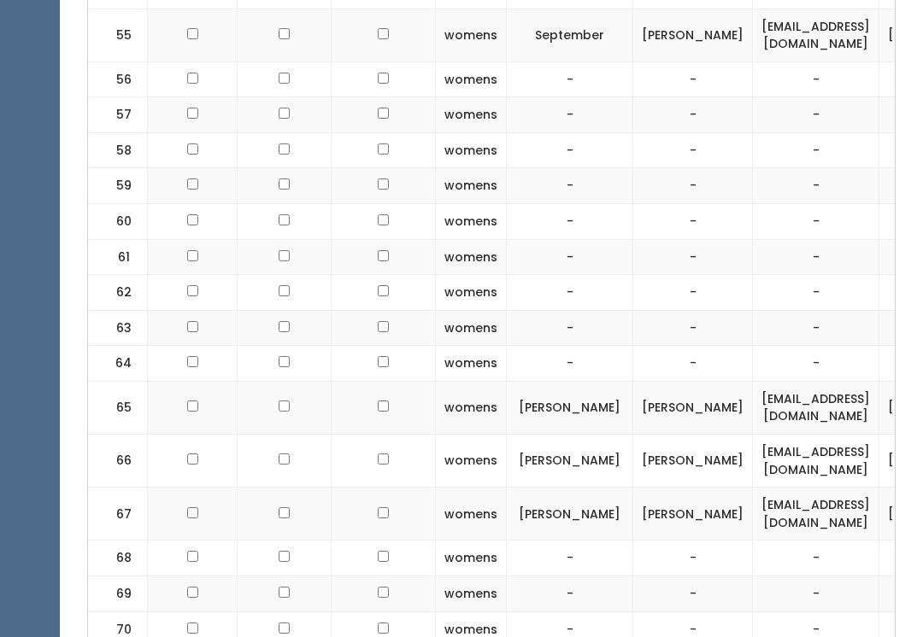
checkbox input "true"
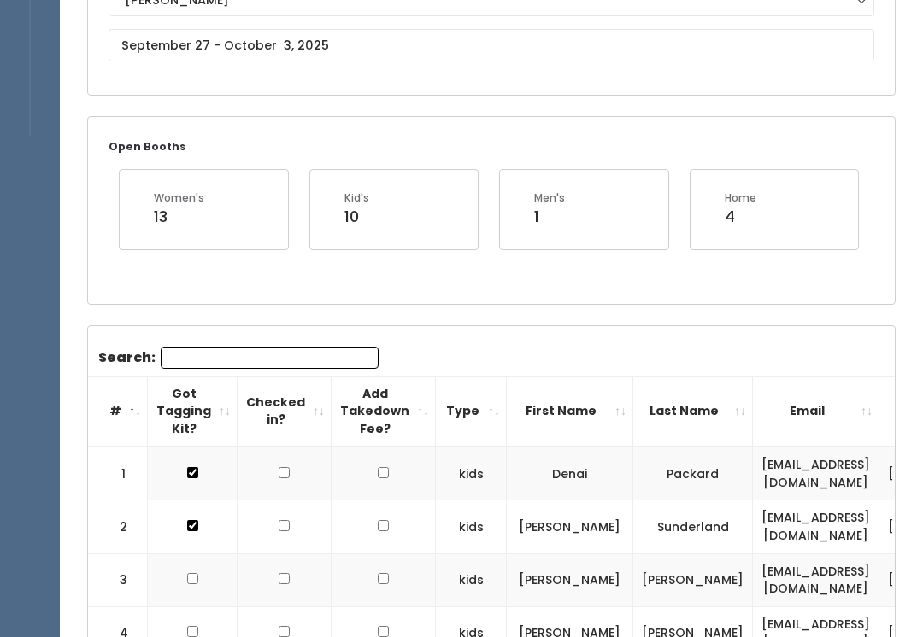
scroll to position [219, 0]
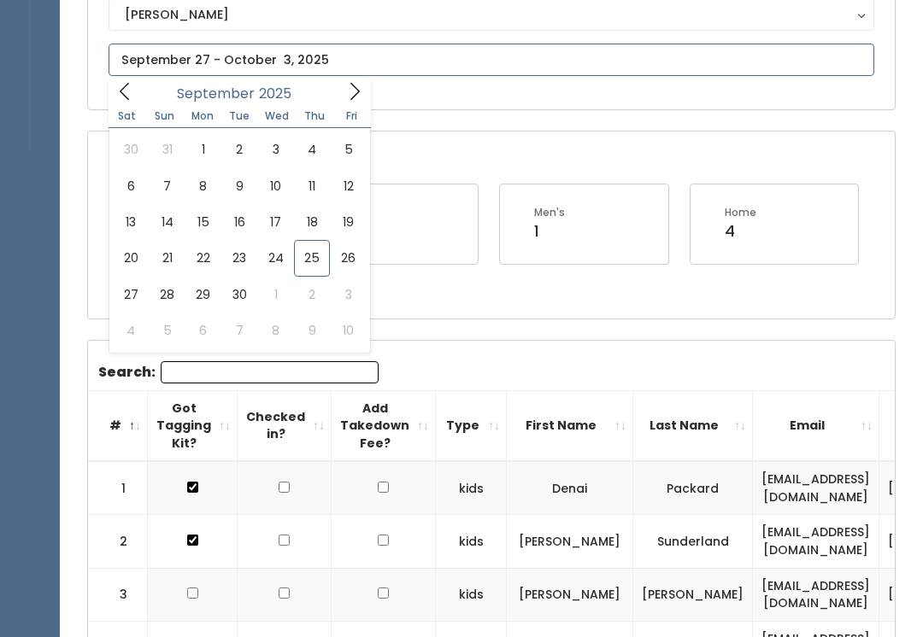
scroll to position [170, 0]
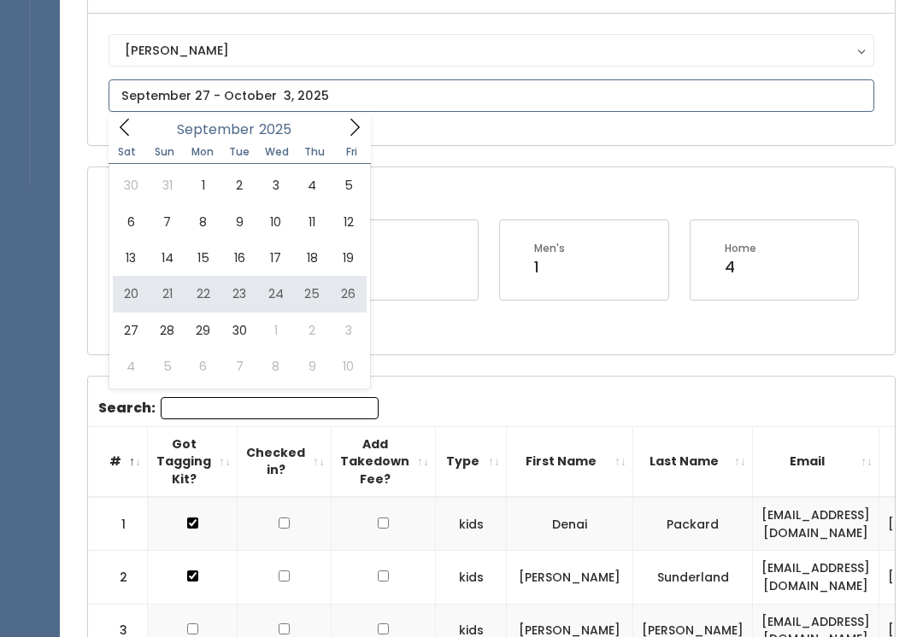
type input "September 20 to September 26"
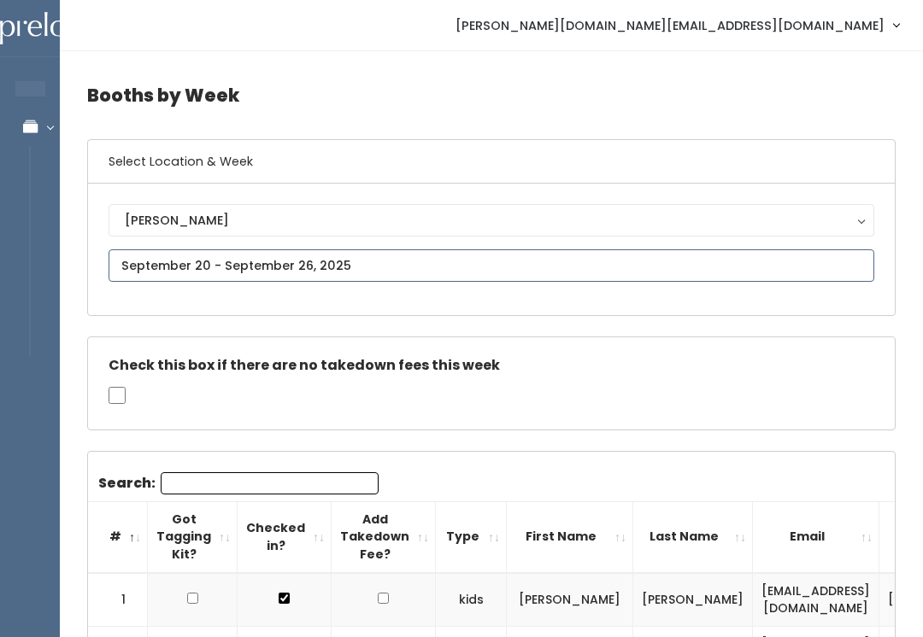
click at [351, 258] on input "text" at bounding box center [492, 266] width 766 height 32
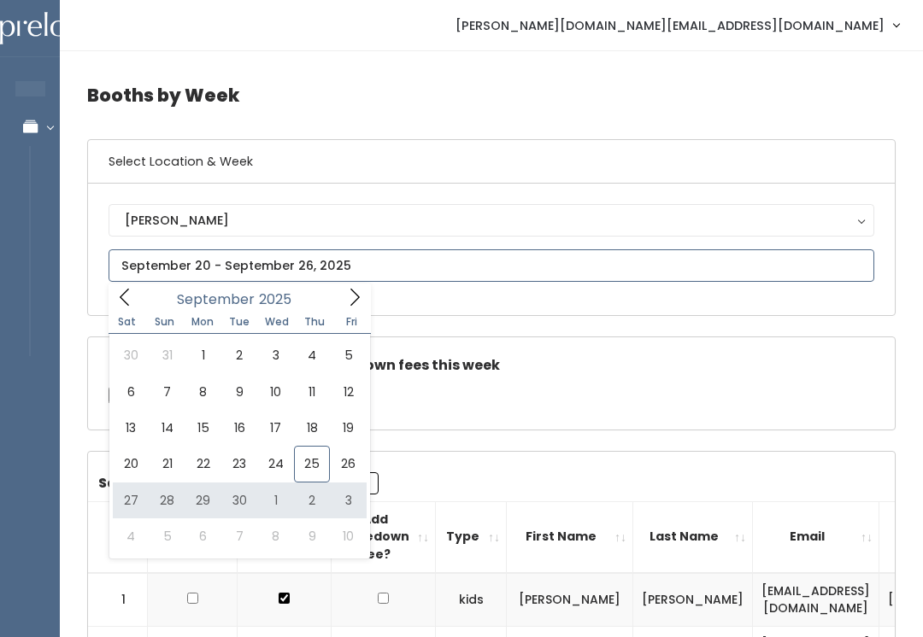
type input "September 27 to October 3"
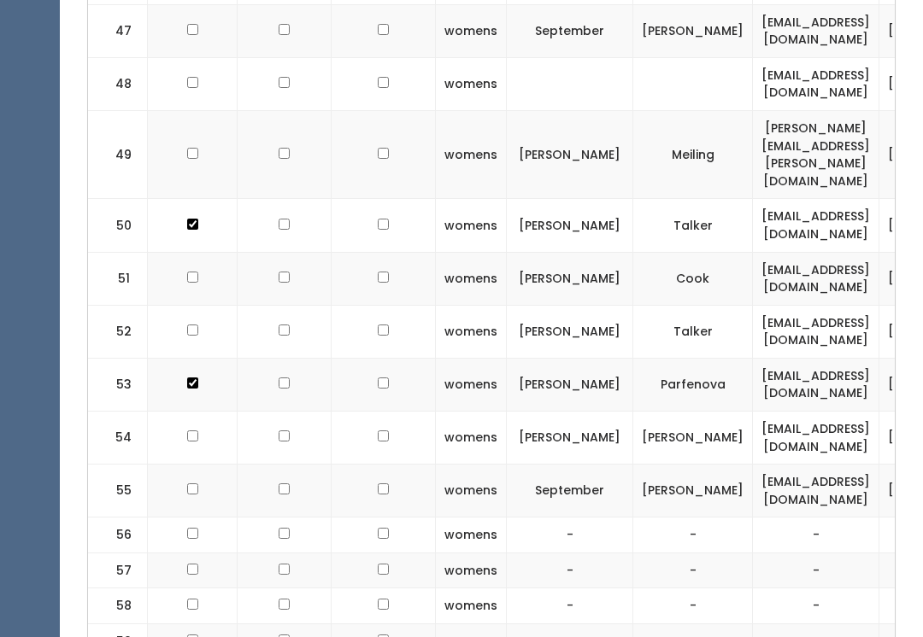
scroll to position [2937, 0]
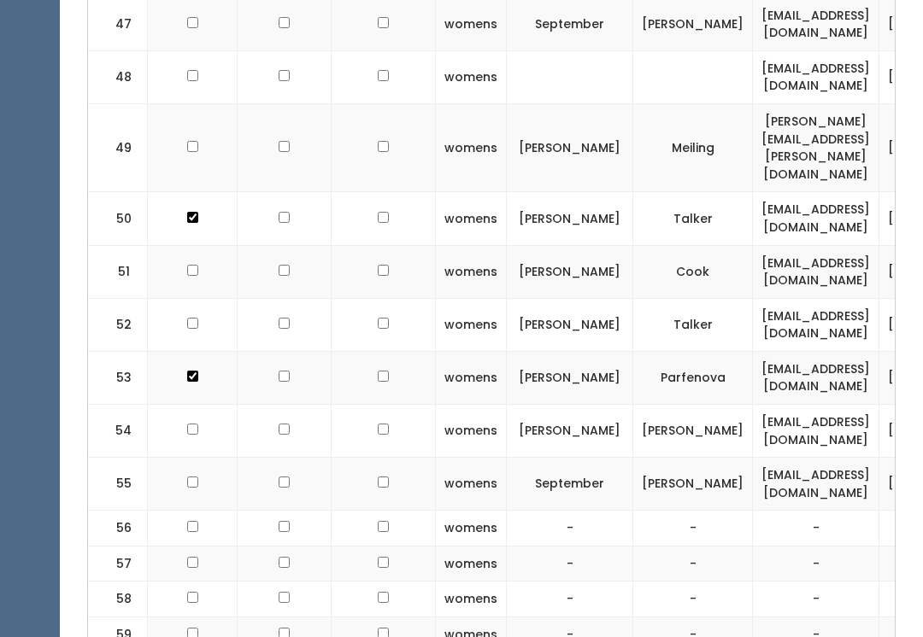
click at [193, 425] on input "checkbox" at bounding box center [192, 430] width 11 height 11
checkbox input "true"
